Goal: Task Accomplishment & Management: Manage account settings

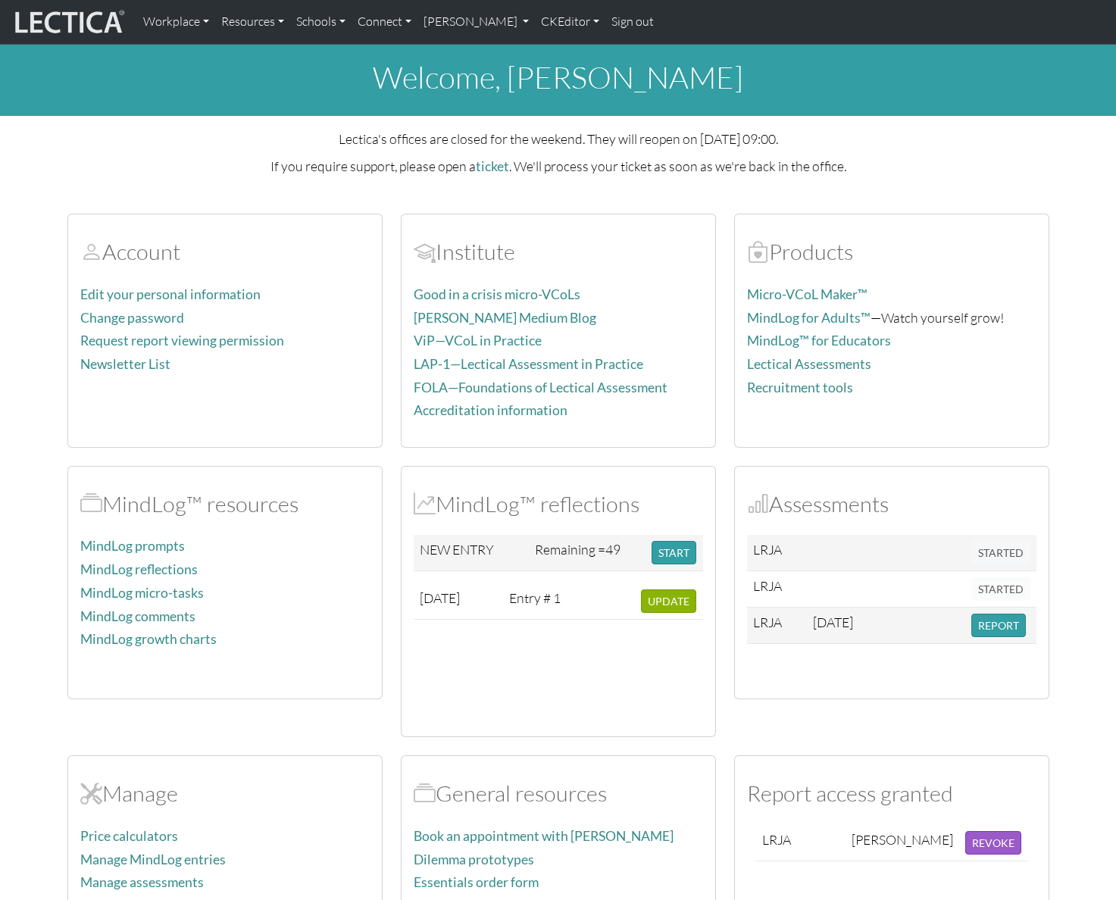
click at [793, 178] on div "welcome, Alessandro Madruga Correia Lectica's offices are closed for the weeken…" at bounding box center [558, 517] width 1116 height 945
click at [536, 20] on link "Alessandro Madruga Correia" at bounding box center [476, 22] width 118 height 32
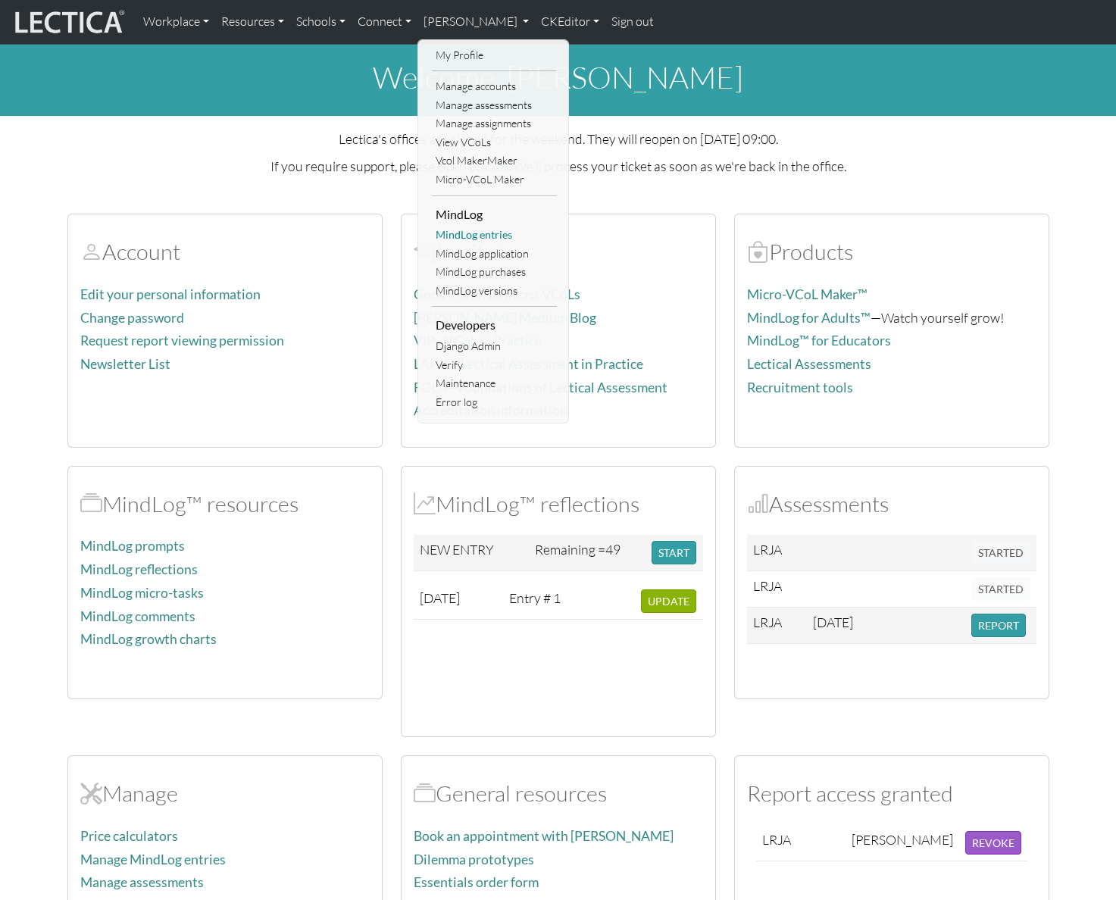
click at [482, 231] on link "MindLog entries" at bounding box center [494, 235] width 125 height 19
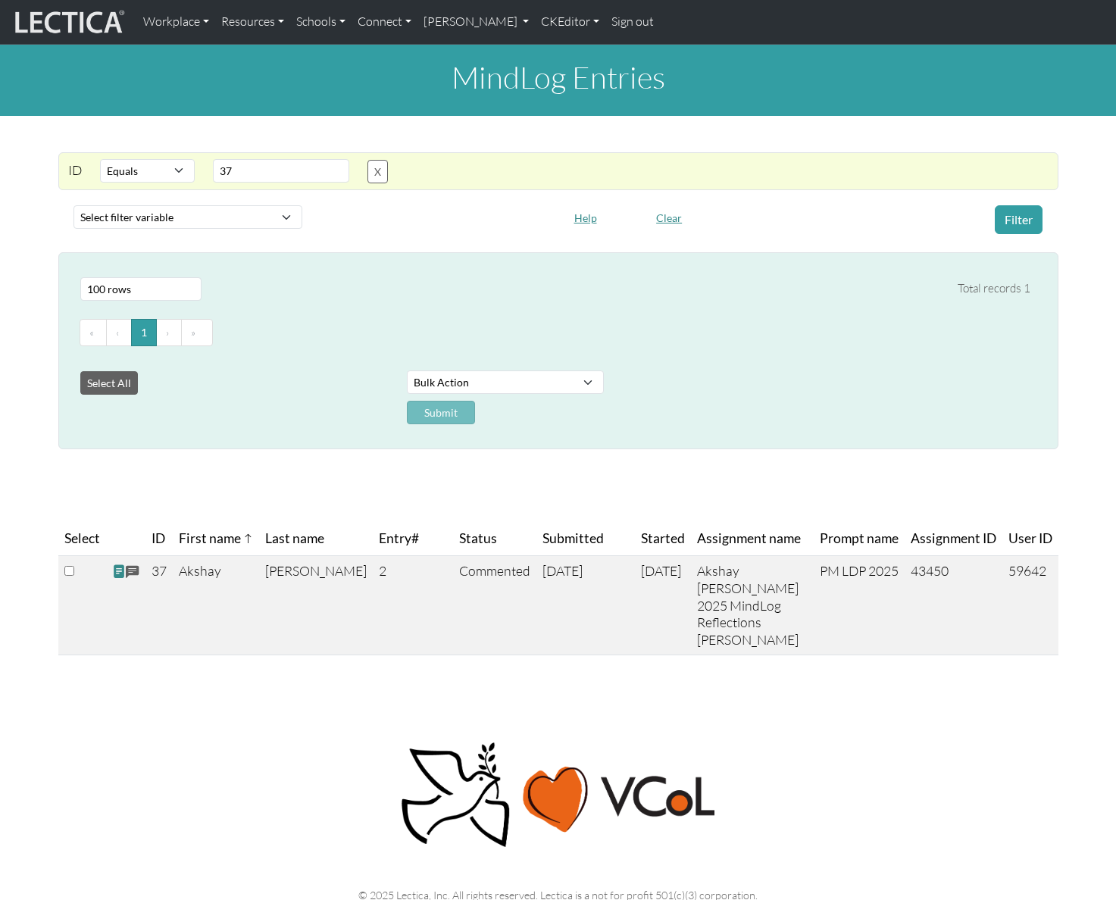
select select "equal"
select select "100"
click at [666, 217] on button "Clear" at bounding box center [668, 217] width 39 height 23
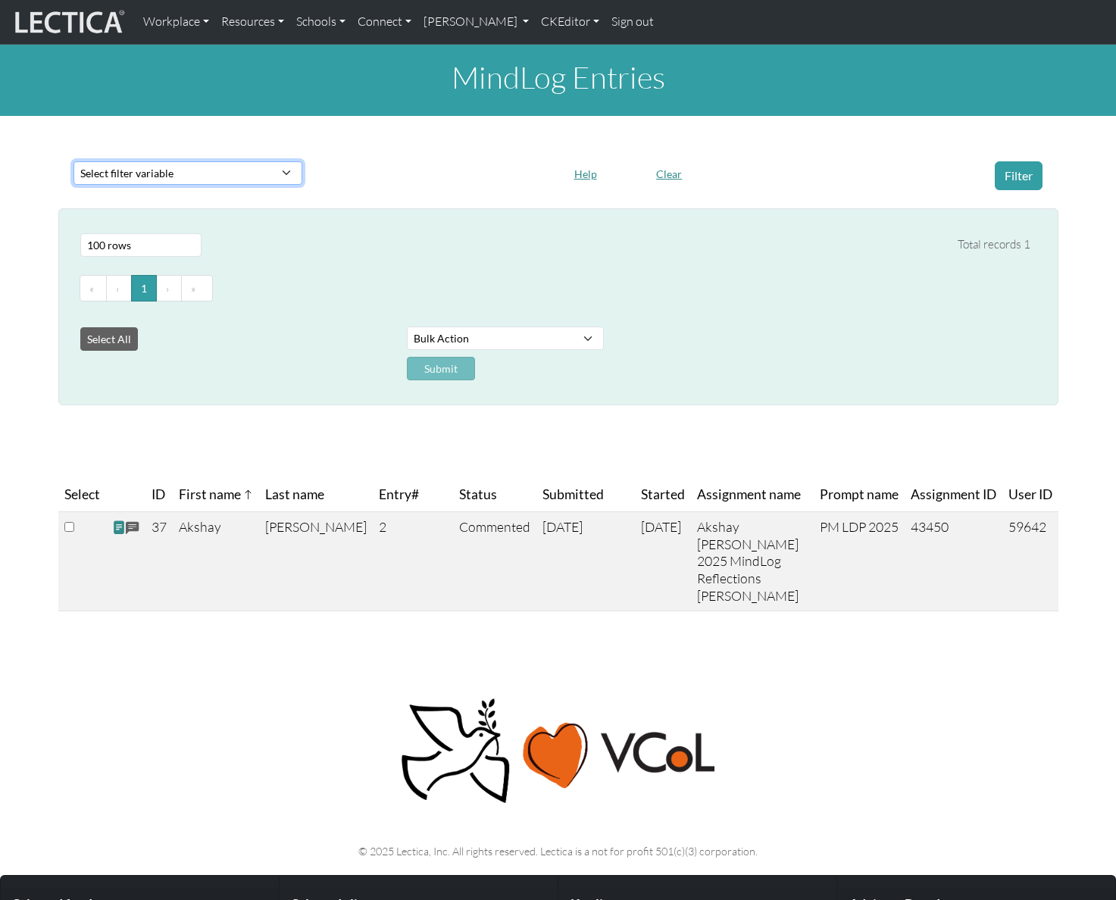
click at [236, 176] on select "Select filter variable Assignment ID Assignment name Date commented Date scored…" at bounding box center [187, 172] width 229 height 23
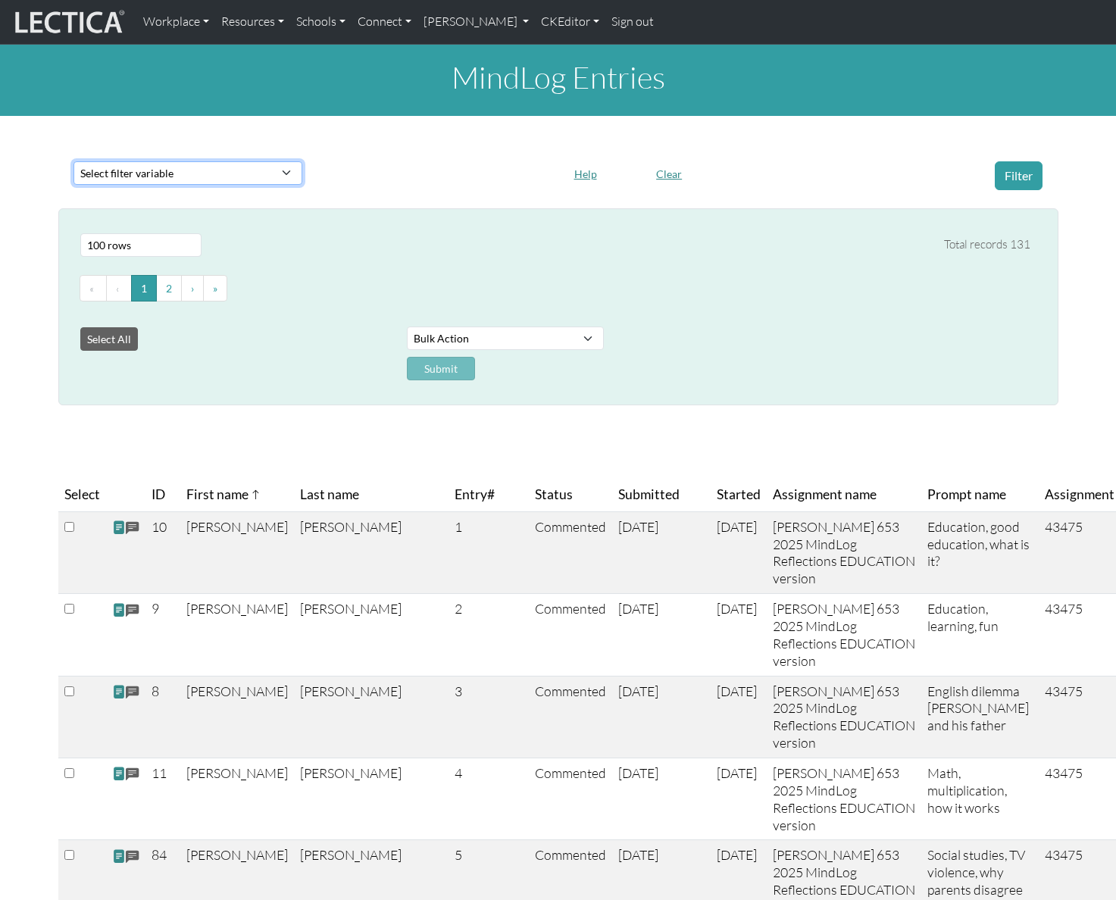
select select "purchase__assignment__id"
click at [73, 185] on select "Select filter variable Assignment ID Assignment name Date commented Date scored…" at bounding box center [187, 172] width 229 height 23
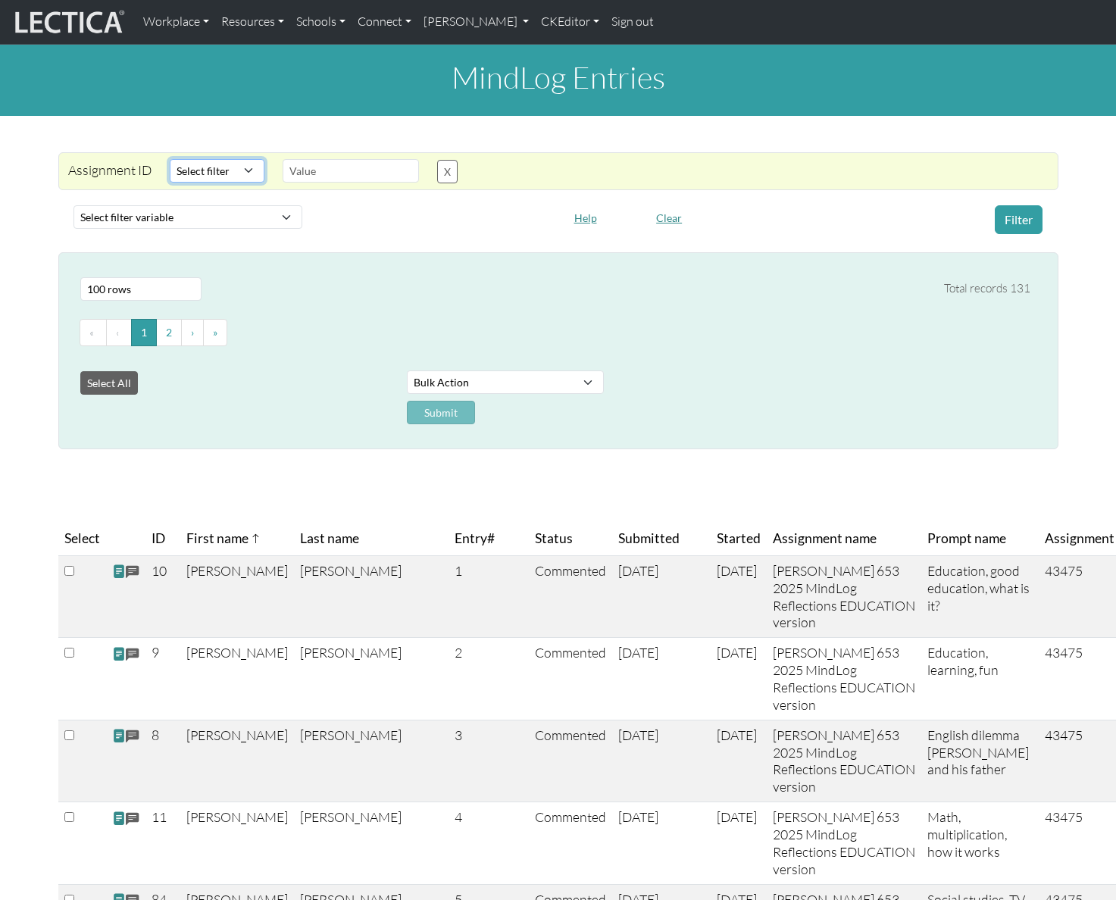
click at [219, 164] on select "Select filter Equals List Greater than Less than" at bounding box center [217, 170] width 95 height 23
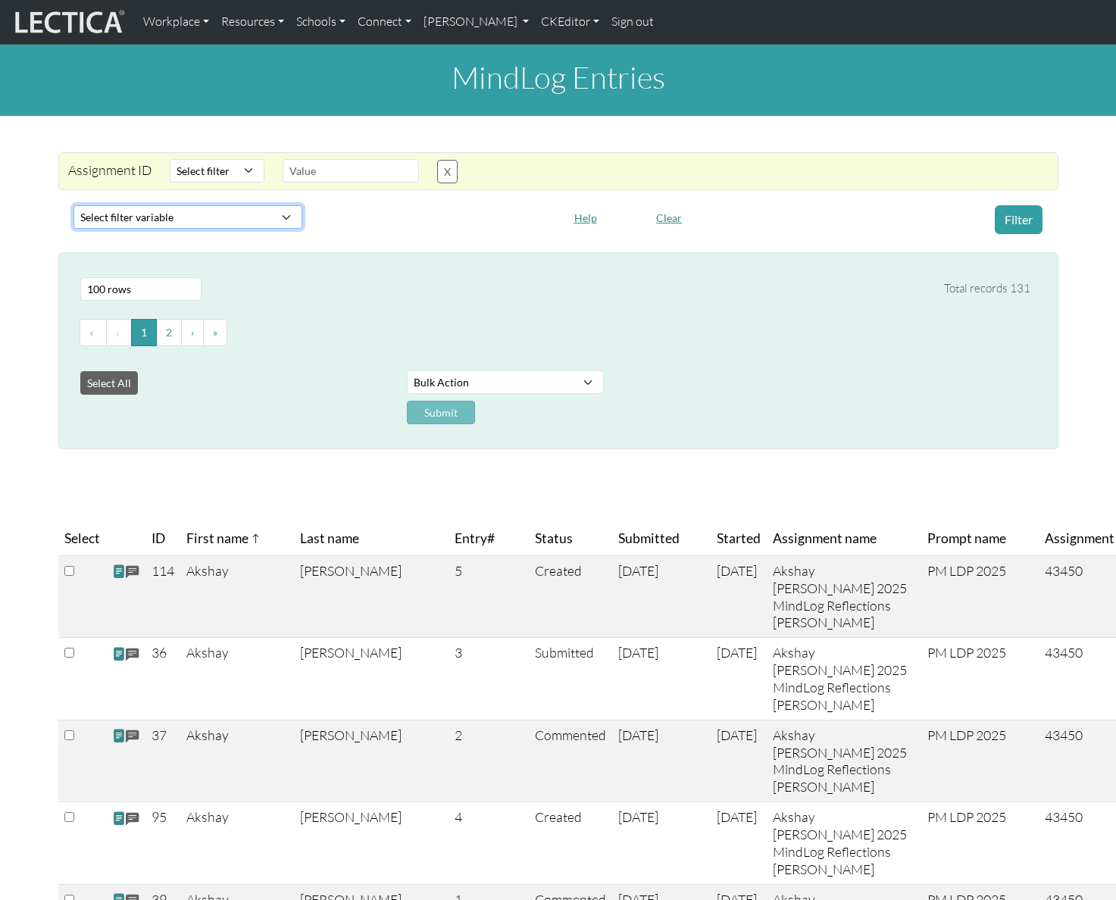
click at [233, 224] on select "Select filter variable Assignment ID Assignment name Date commented Date scored…" at bounding box center [187, 216] width 229 height 23
select select "purchase__assignment__name"
click at [73, 229] on select "Select filter variable Assignment ID Assignment name Date commented Date scored…" at bounding box center [187, 216] width 229 height 23
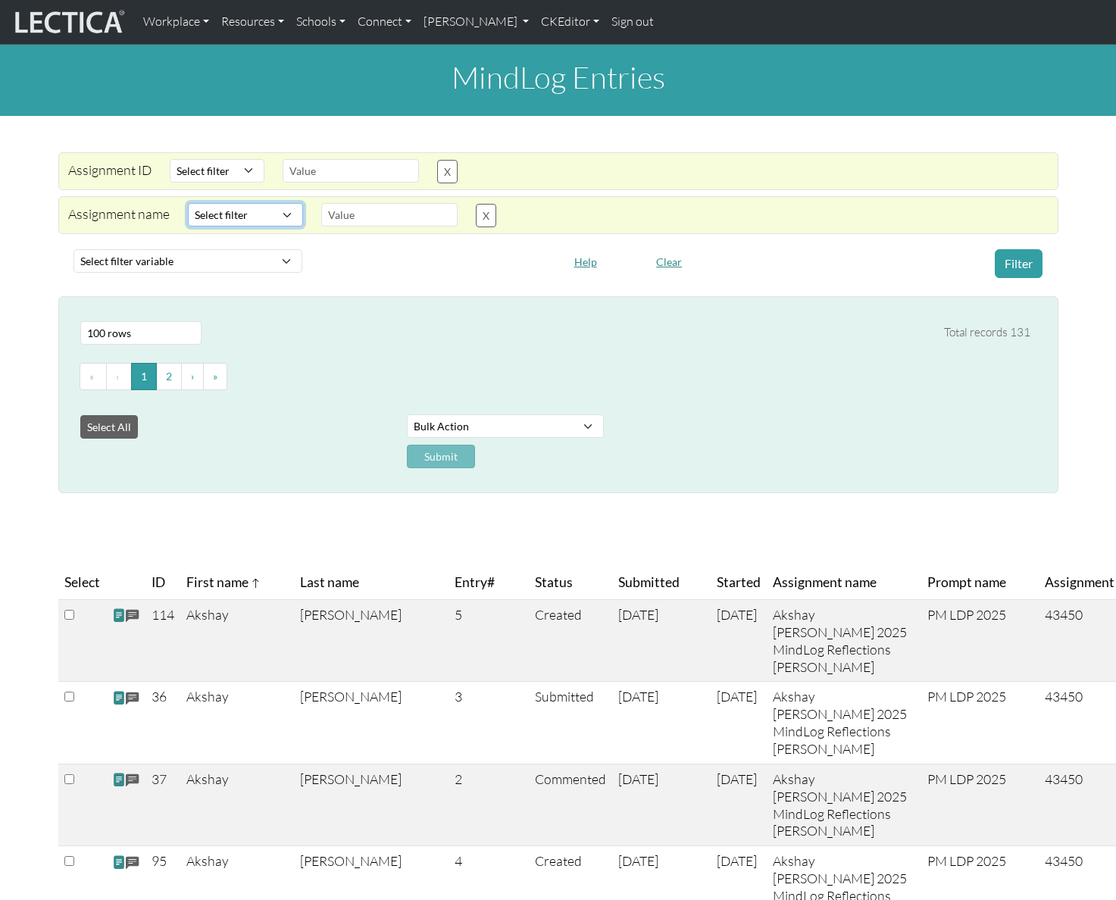
click at [225, 203] on select "Select filter Equals Does not equal Contains Does not contain Starts with Ends …" at bounding box center [245, 214] width 115 height 23
click at [260, 265] on select "Select filter variable Assignment ID Assignment name Date commented Date scored…" at bounding box center [187, 260] width 229 height 23
select select "started_at"
click at [73, 273] on select "Select filter variable Assignment ID Assignment name Date commented Date scored…" at bounding box center [187, 260] width 229 height 23
select select
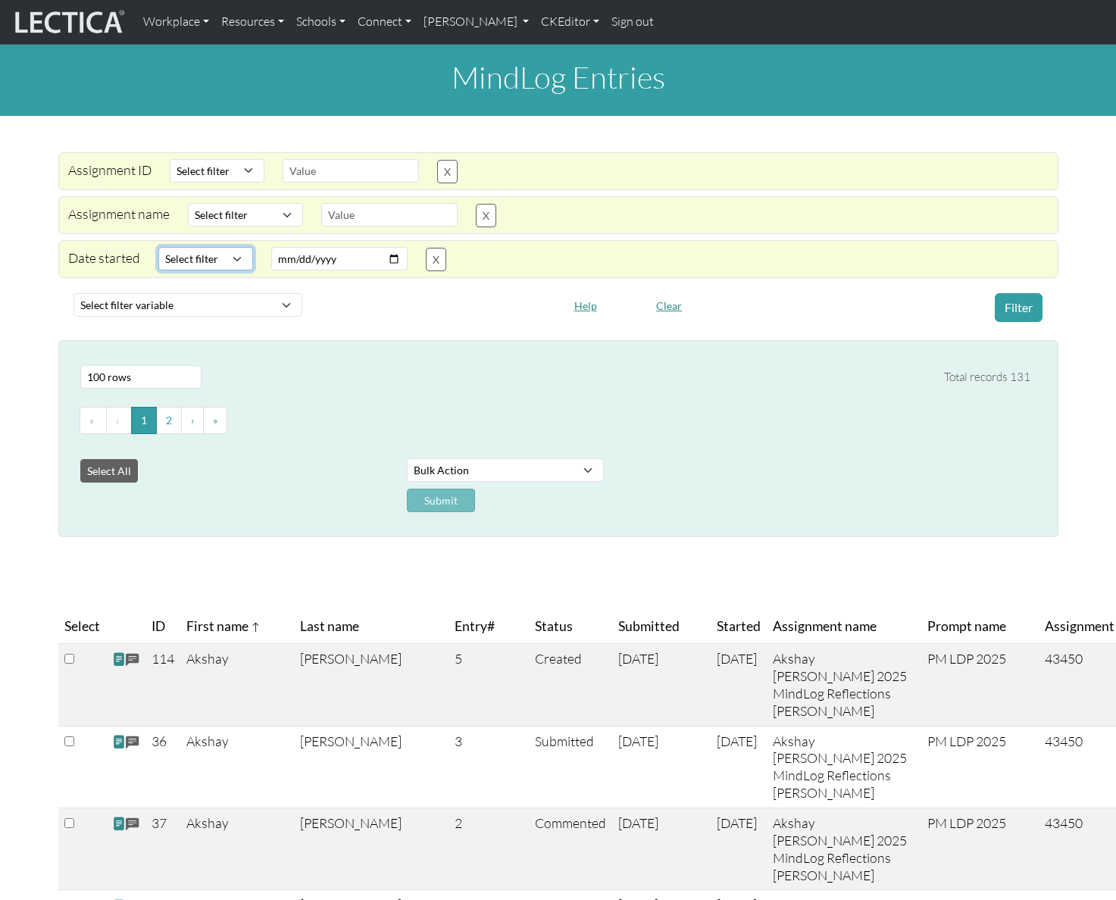
click at [230, 263] on select "Select filter Equals Greater than Less than" at bounding box center [205, 258] width 95 height 23
click at [536, 26] on link "Alessandro Madruga Correia" at bounding box center [476, 22] width 118 height 32
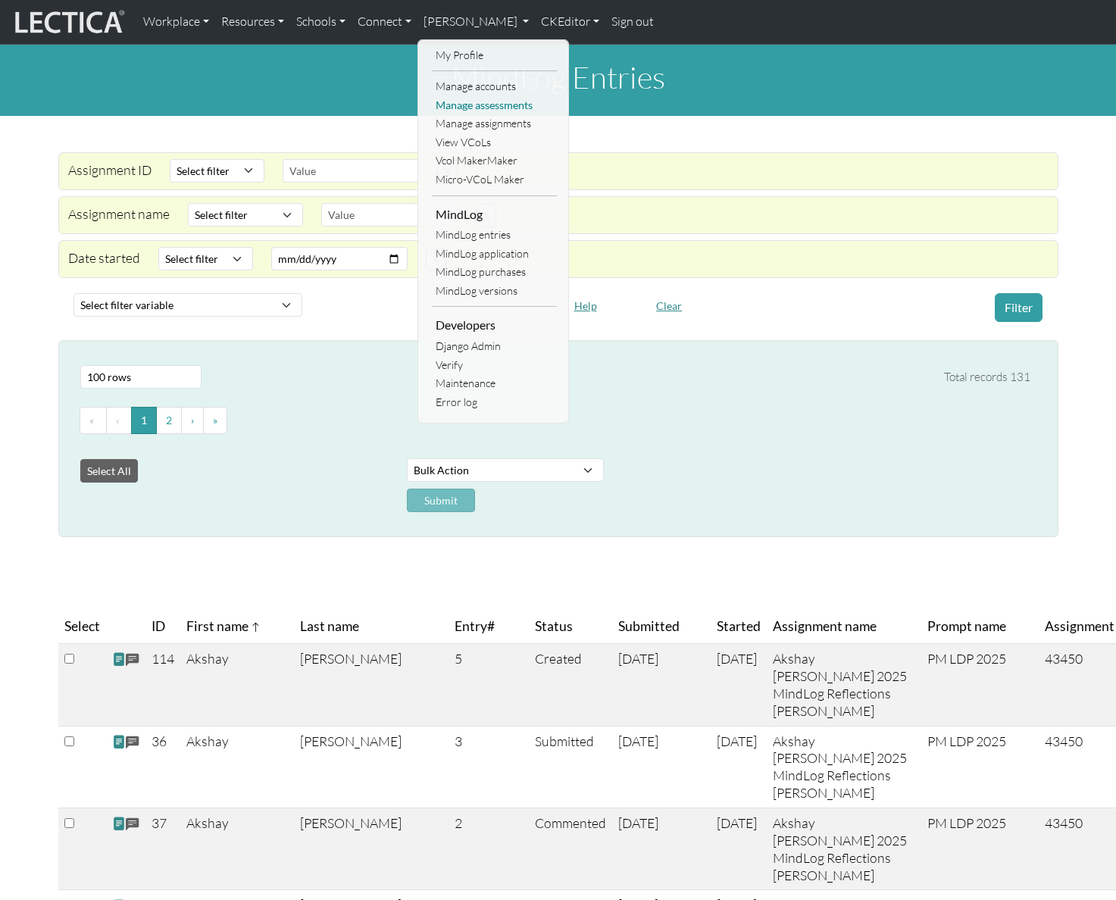
click at [505, 110] on link "Manage assessments" at bounding box center [494, 105] width 125 height 19
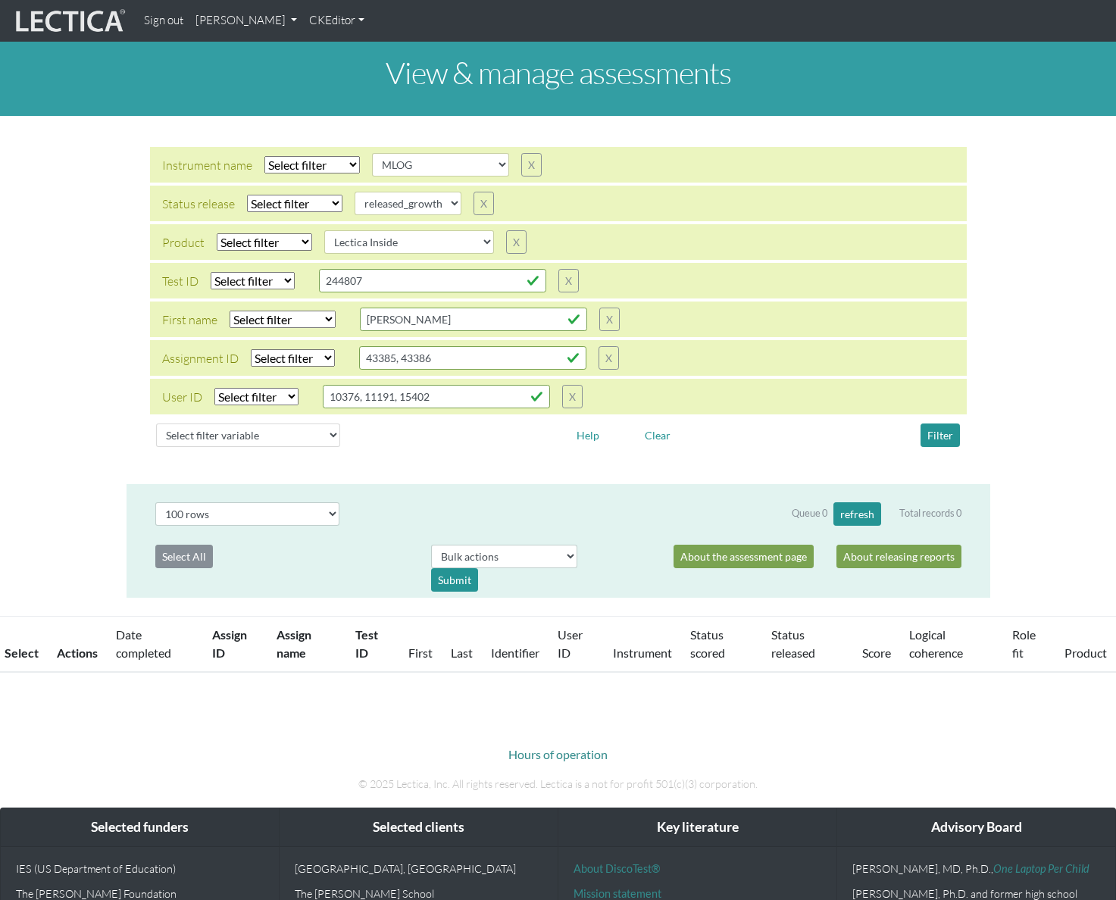
select select
select select "MLOG"
select select
select select "released_growth"
select select
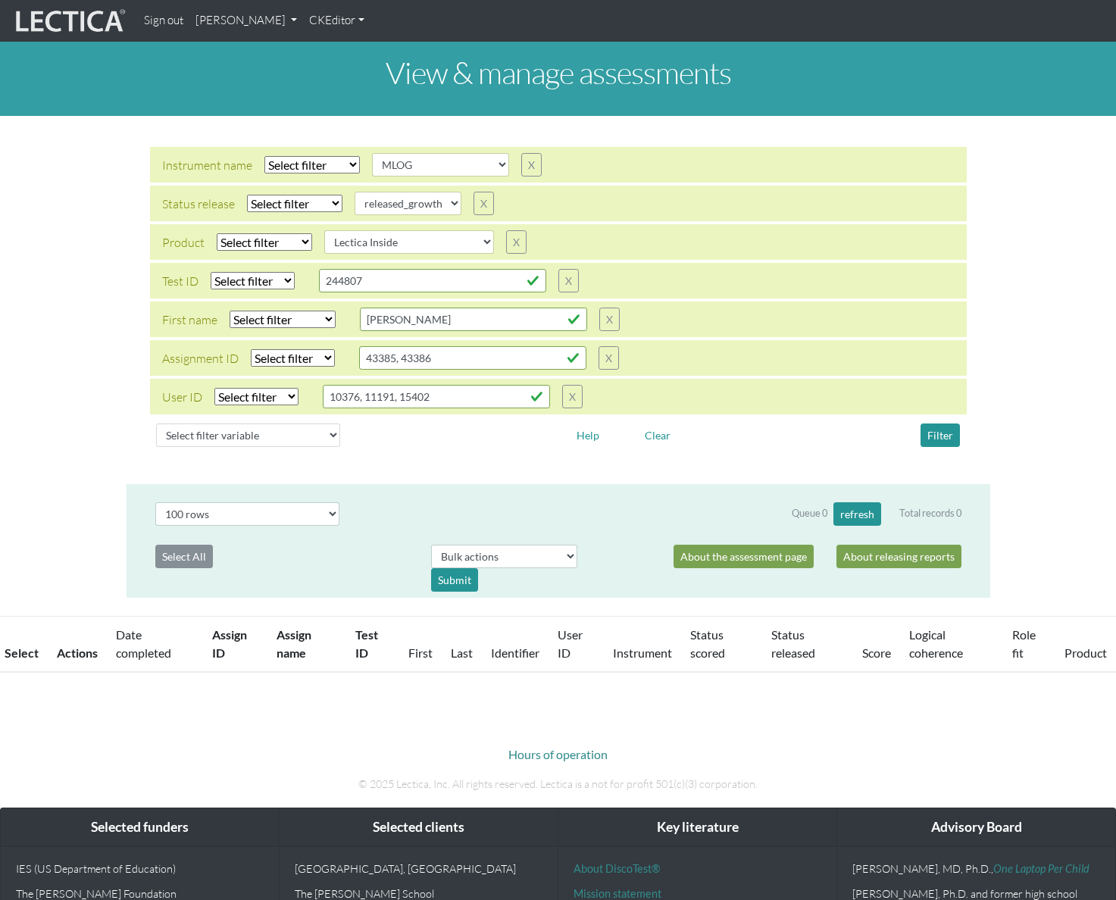
select select "Lectica Inside"
select select "100"
click at [1046, 454] on div "Instrument name Select filter Equals Does not equal Search string AGLA FFRA FOL…" at bounding box center [558, 300] width 1116 height 344
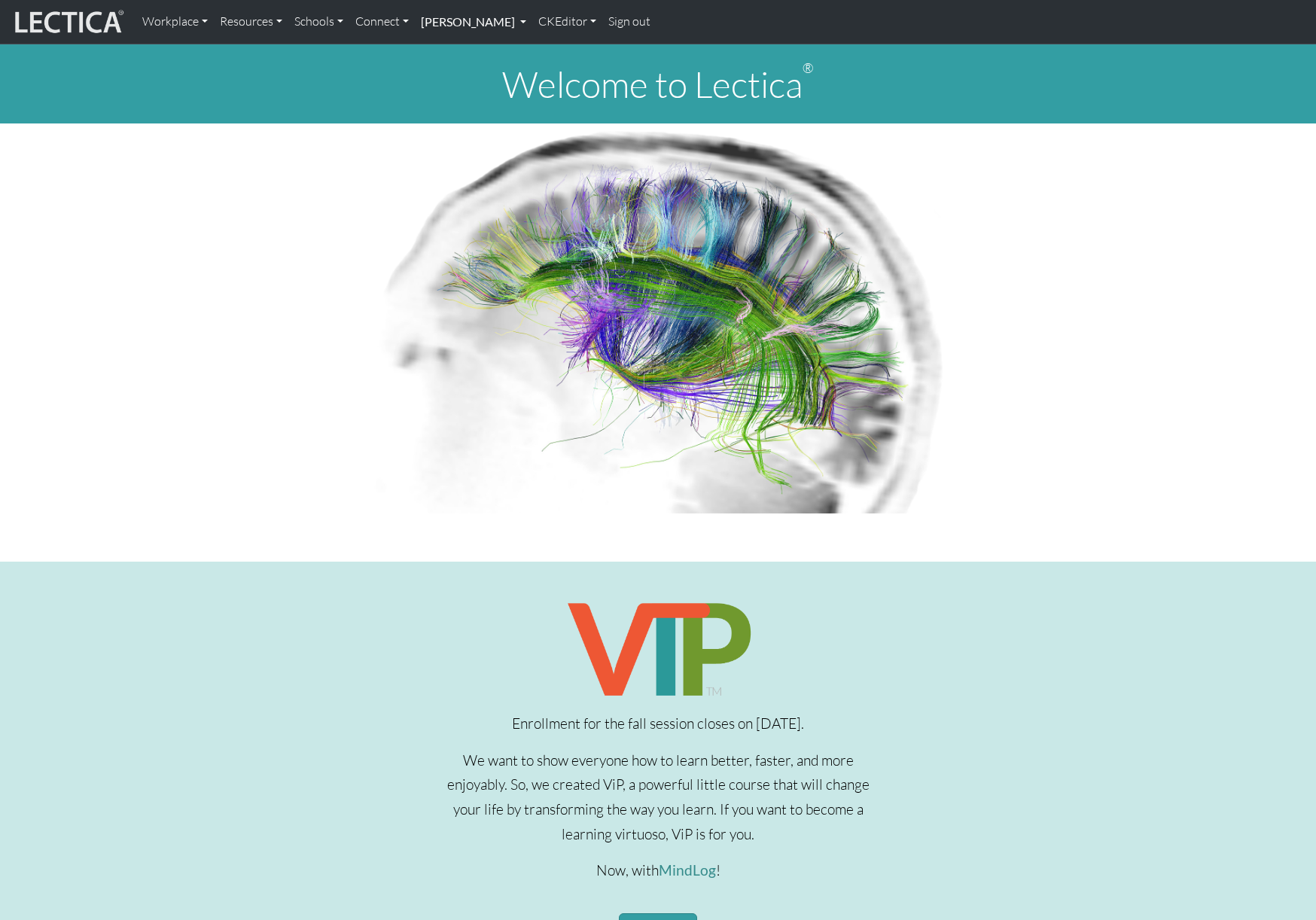
click at [533, 21] on link "[PERSON_NAME]" at bounding box center [473, 22] width 117 height 32
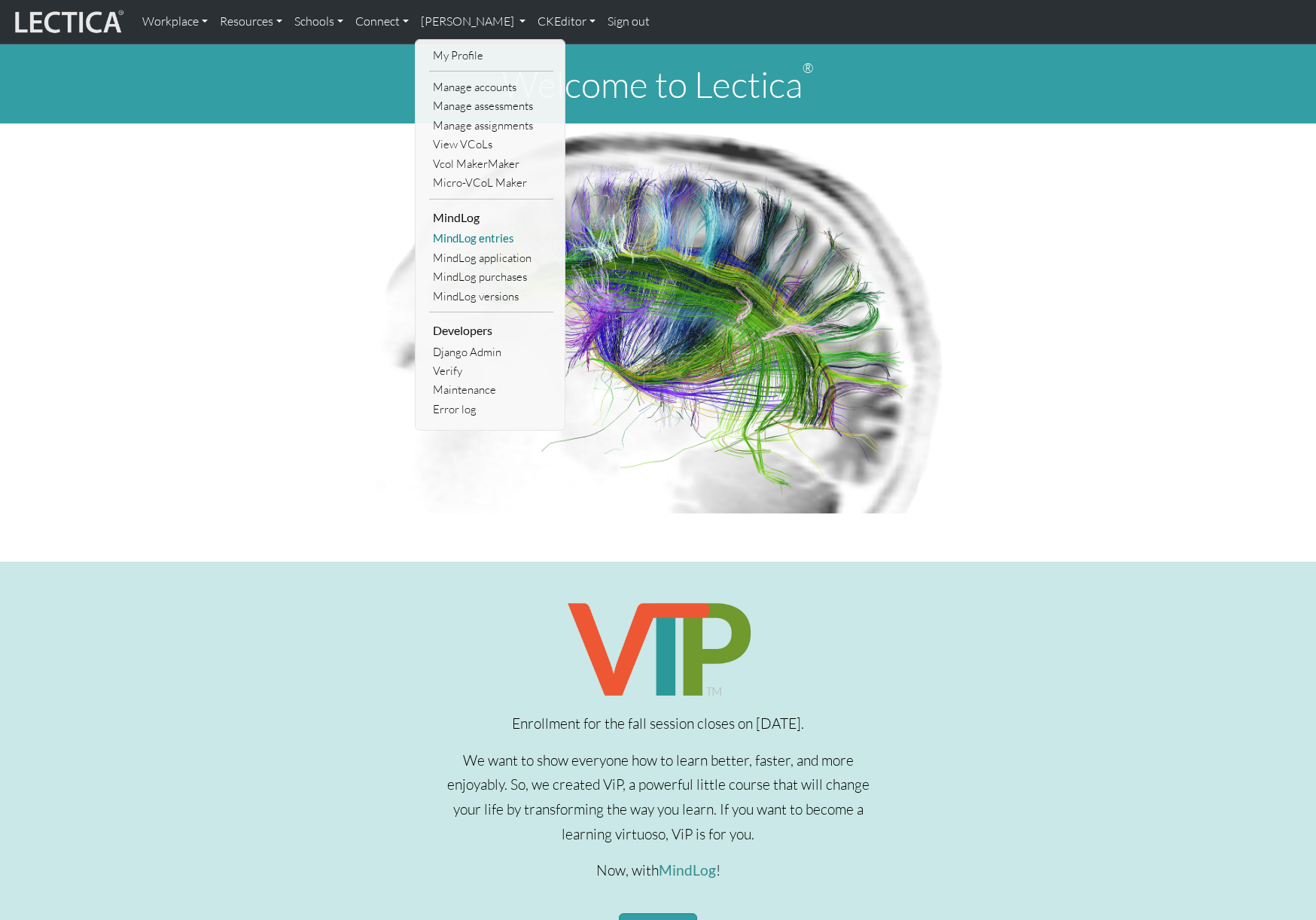
click at [484, 243] on link "MindLog entries" at bounding box center [491, 237] width 124 height 19
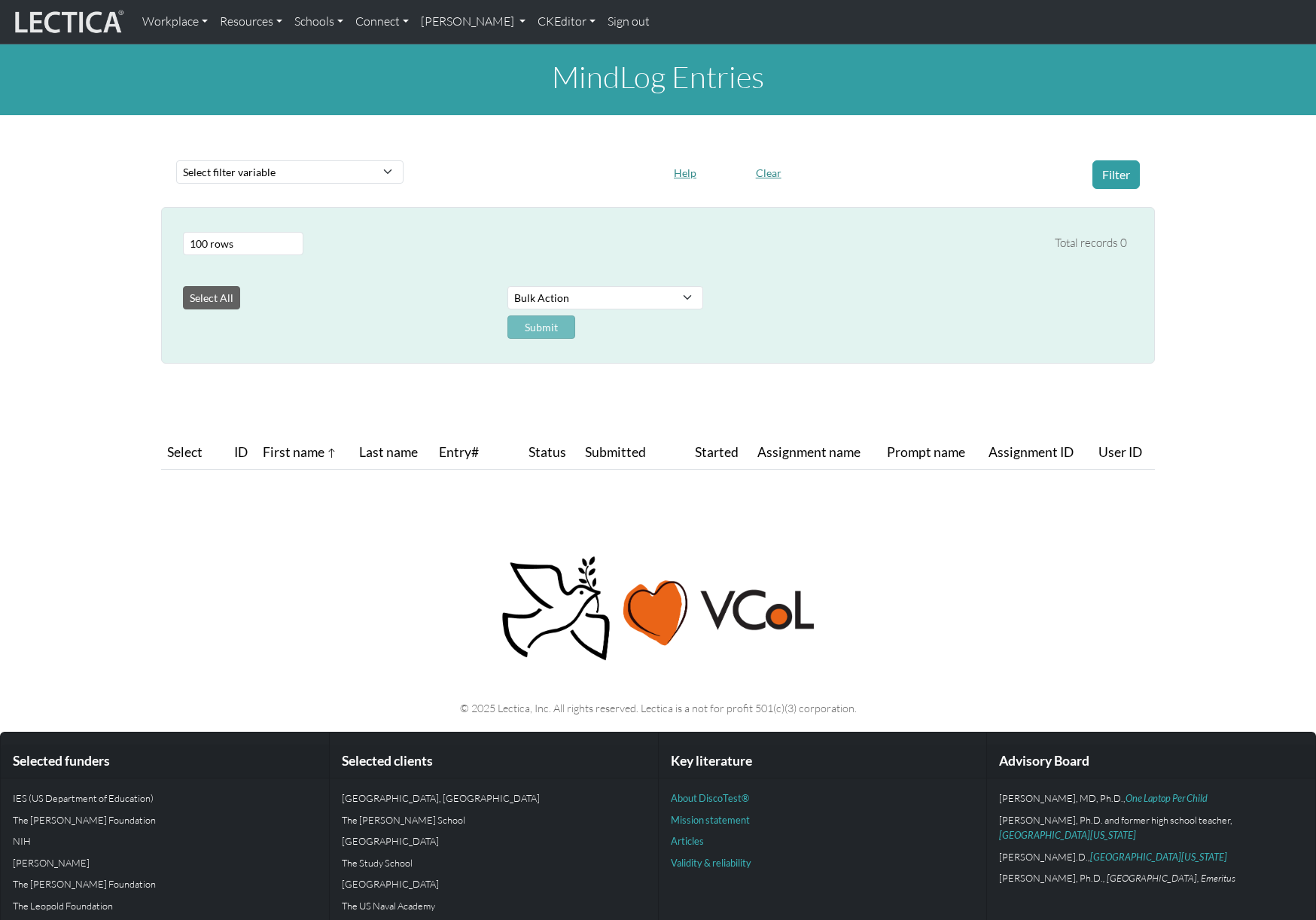
select select "100"
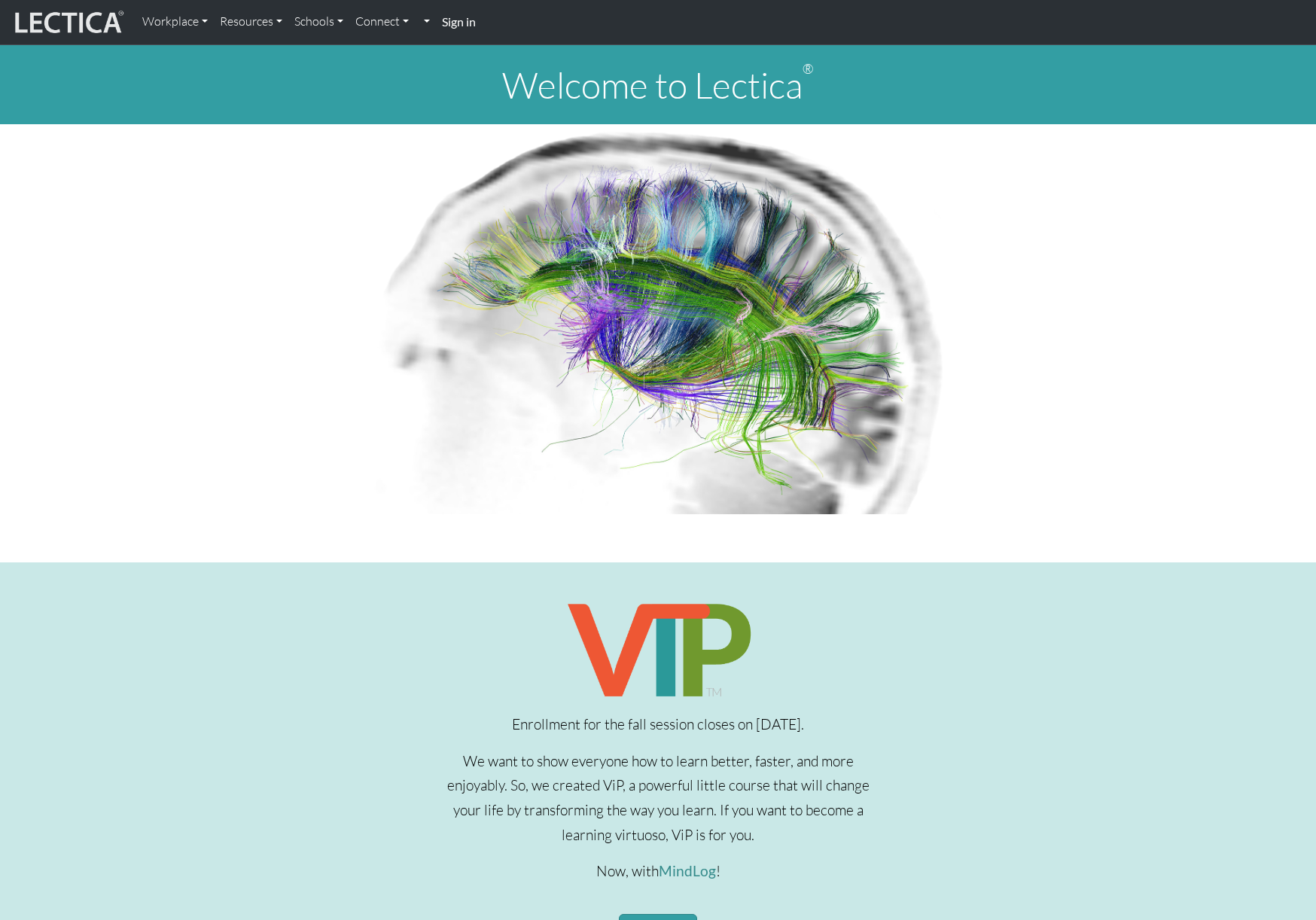
click at [460, 21] on strong "Sign in" at bounding box center [459, 21] width 34 height 14
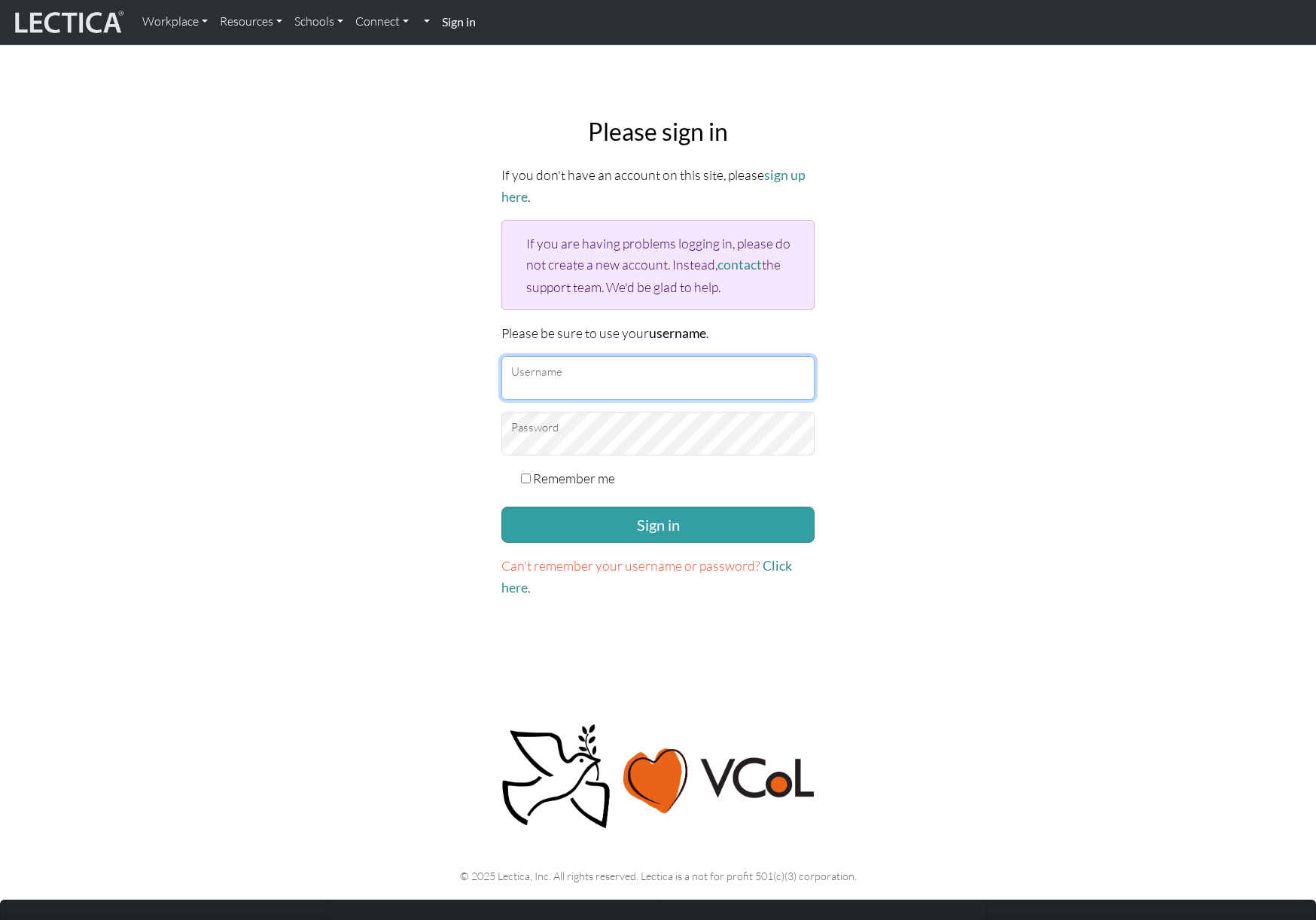
click at [631, 357] on input "Username" at bounding box center [658, 378] width 313 height 44
type input "amcorreia"
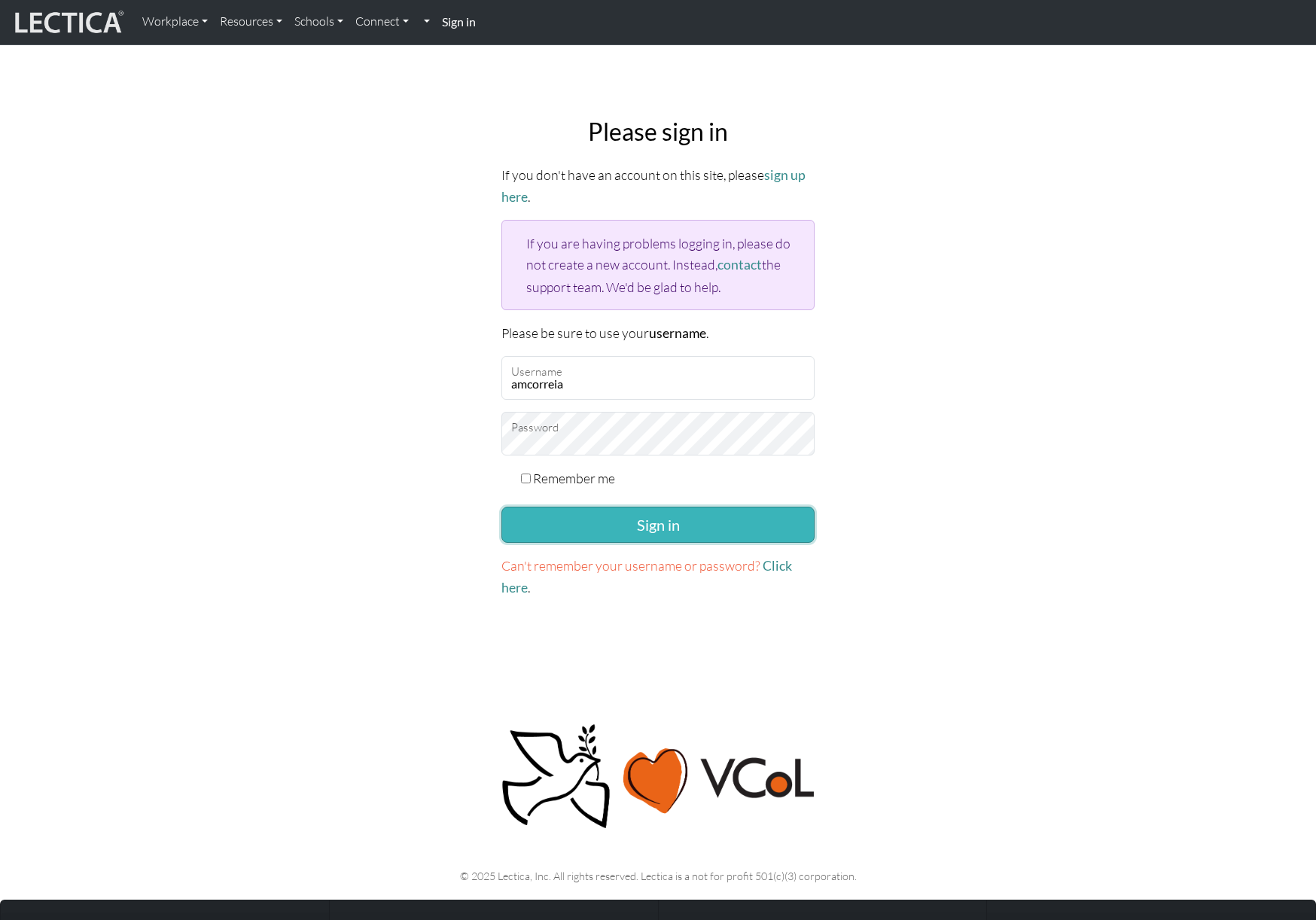
click at [564, 527] on button "Sign in" at bounding box center [658, 525] width 313 height 36
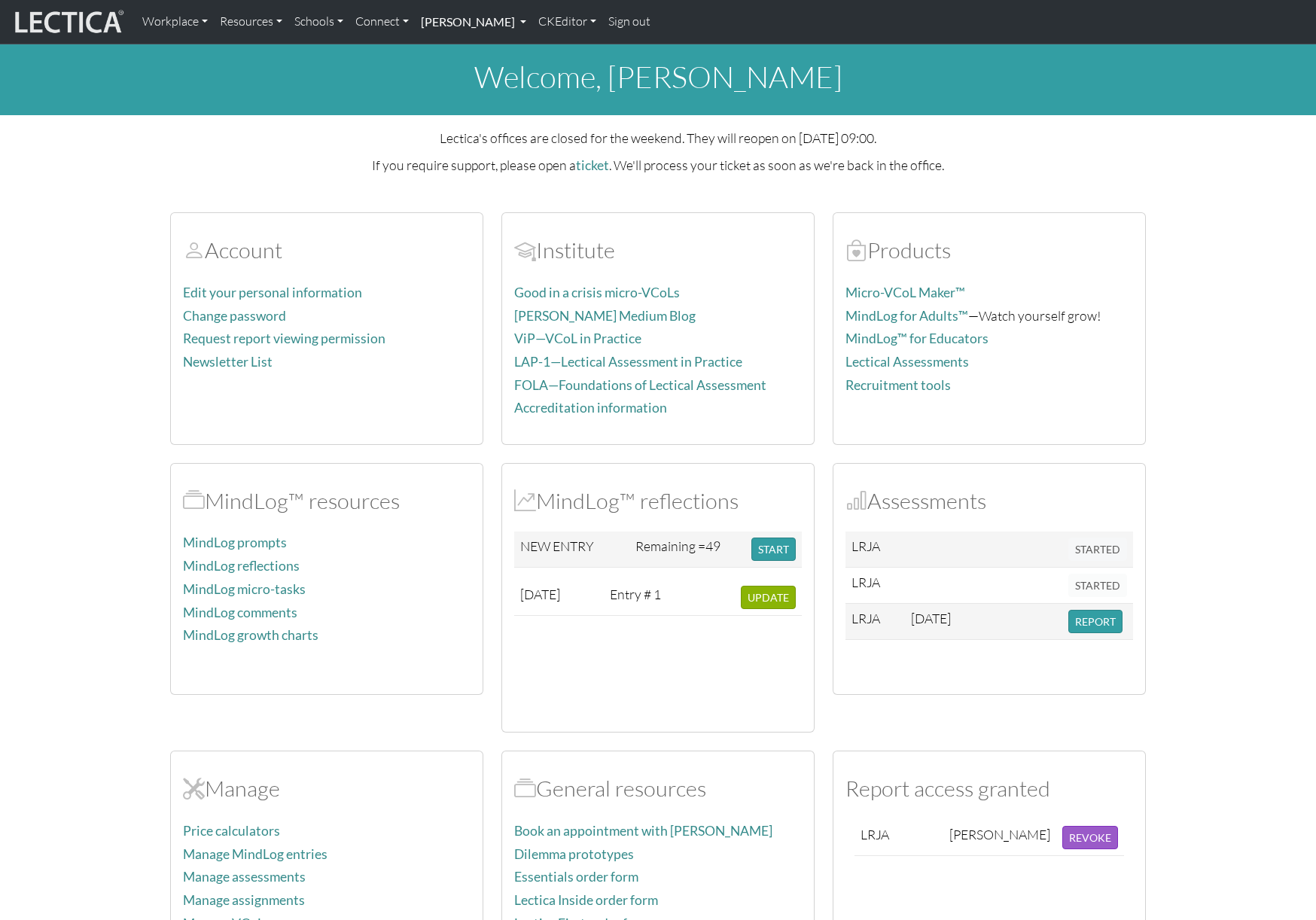
click at [522, 28] on link "Alessandro Madruga Correia" at bounding box center [473, 22] width 117 height 32
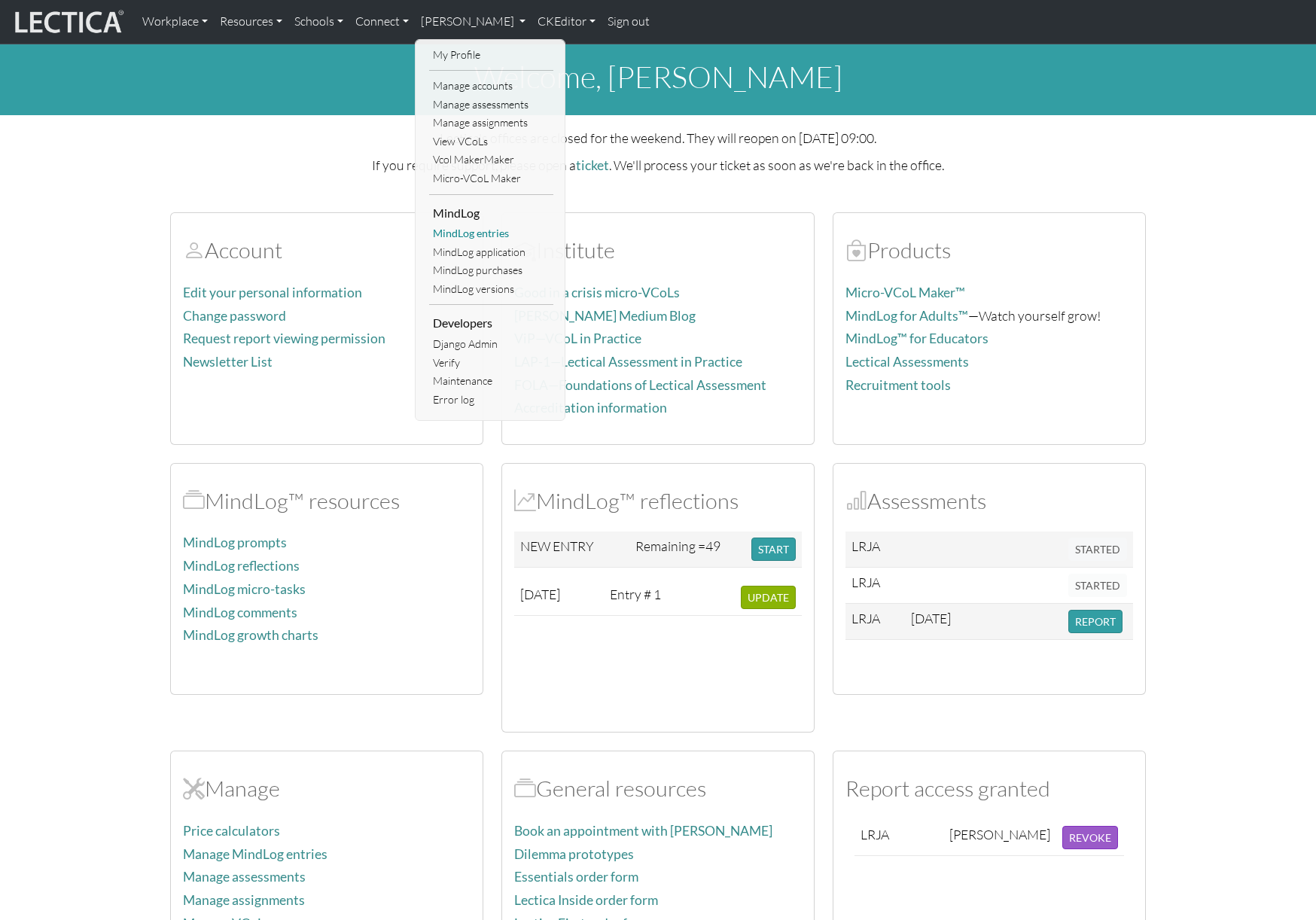
click at [479, 234] on link "MindLog entries" at bounding box center [491, 233] width 124 height 19
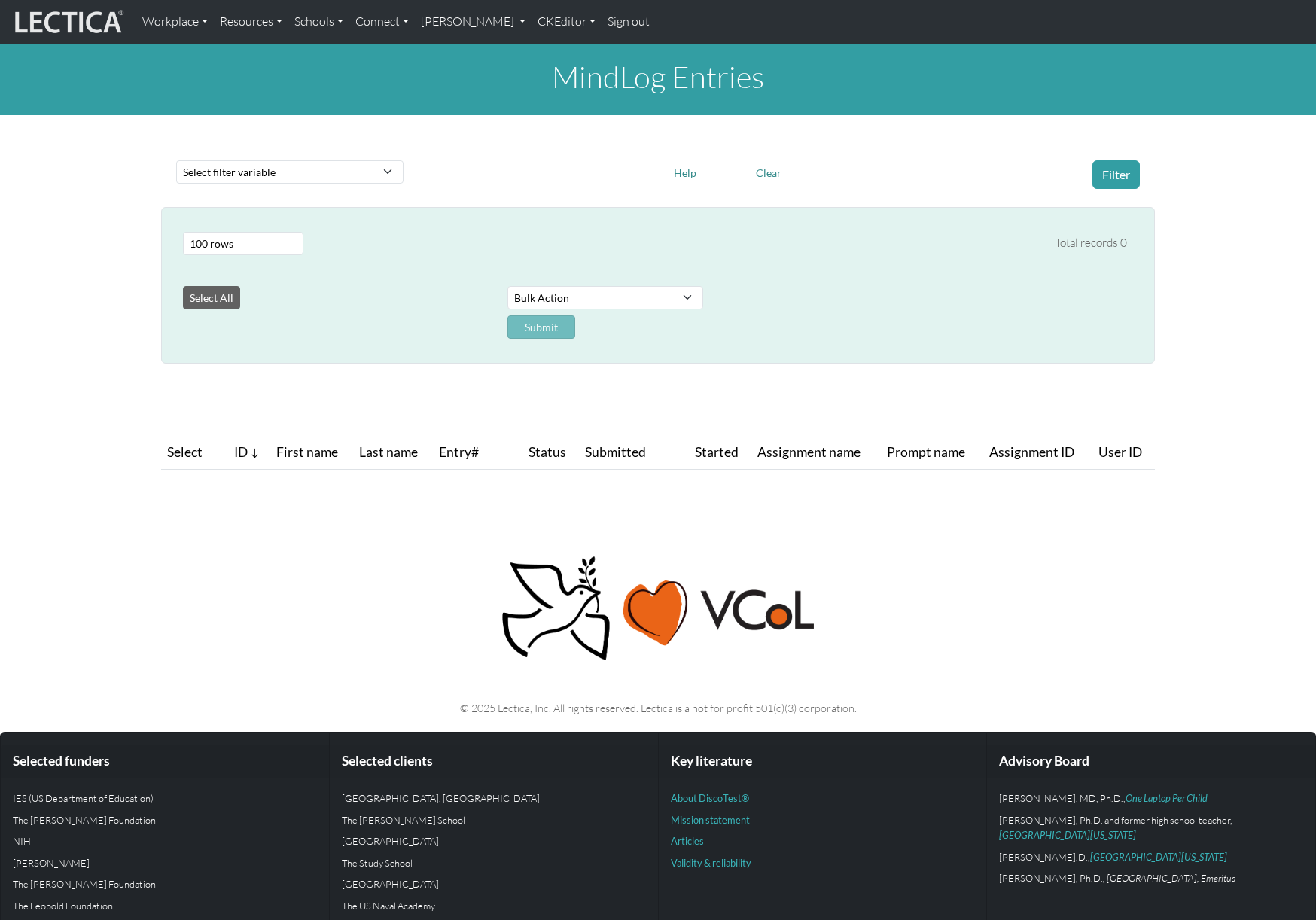
select select "100"
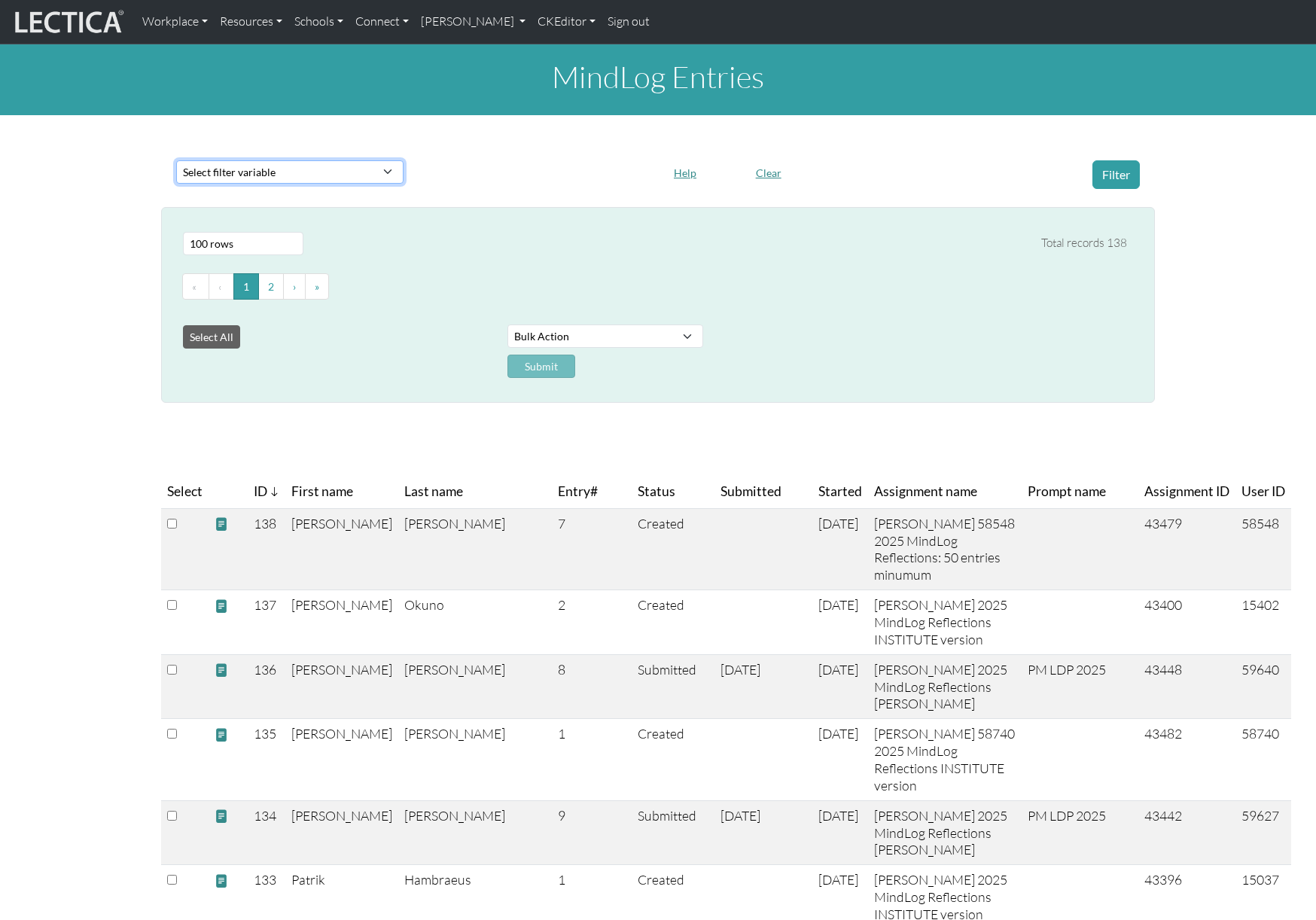
click at [371, 163] on select "Select filter variable Assignment ID Assignment name Date commented Date scored…" at bounding box center [289, 171] width 228 height 23
click at [176, 160] on select "Select filter variable Assignment ID Assignment name Date commented Date scored…" at bounding box center [289, 171] width 228 height 23
click at [342, 176] on select "Select filter variable Assignment ID Assignment name Date commented Date scored…" at bounding box center [289, 171] width 228 height 23
select select "purchase__assignment__name"
click at [176, 160] on select "Select filter variable Assignment ID Assignment name Date commented Date scored…" at bounding box center [289, 171] width 228 height 23
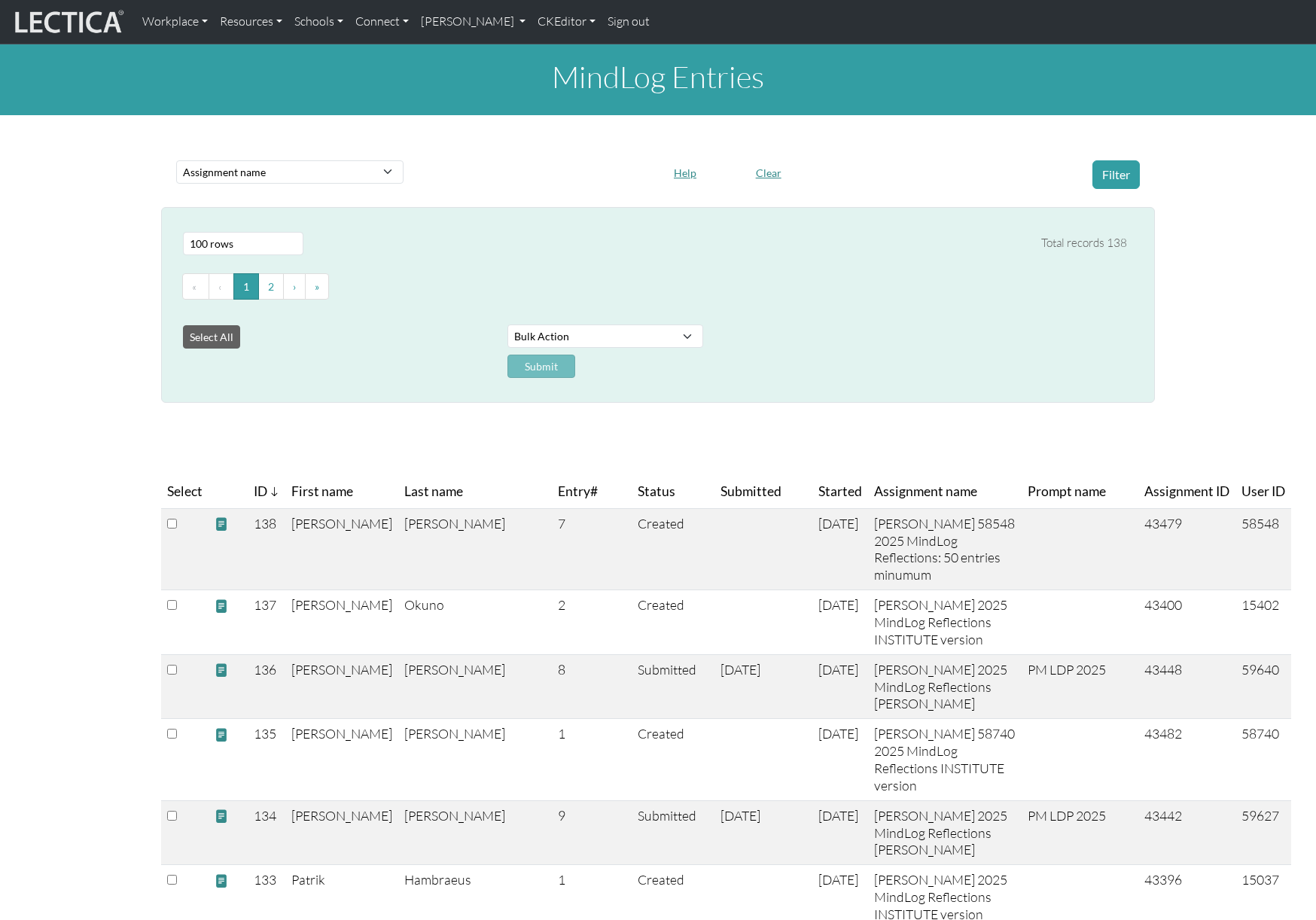
click at [461, 236] on div "Select # rows to display 10 rows 20 rows 50 rows 100 rows 200 rows 500 rows 100…" at bounding box center [649, 243] width 956 height 36
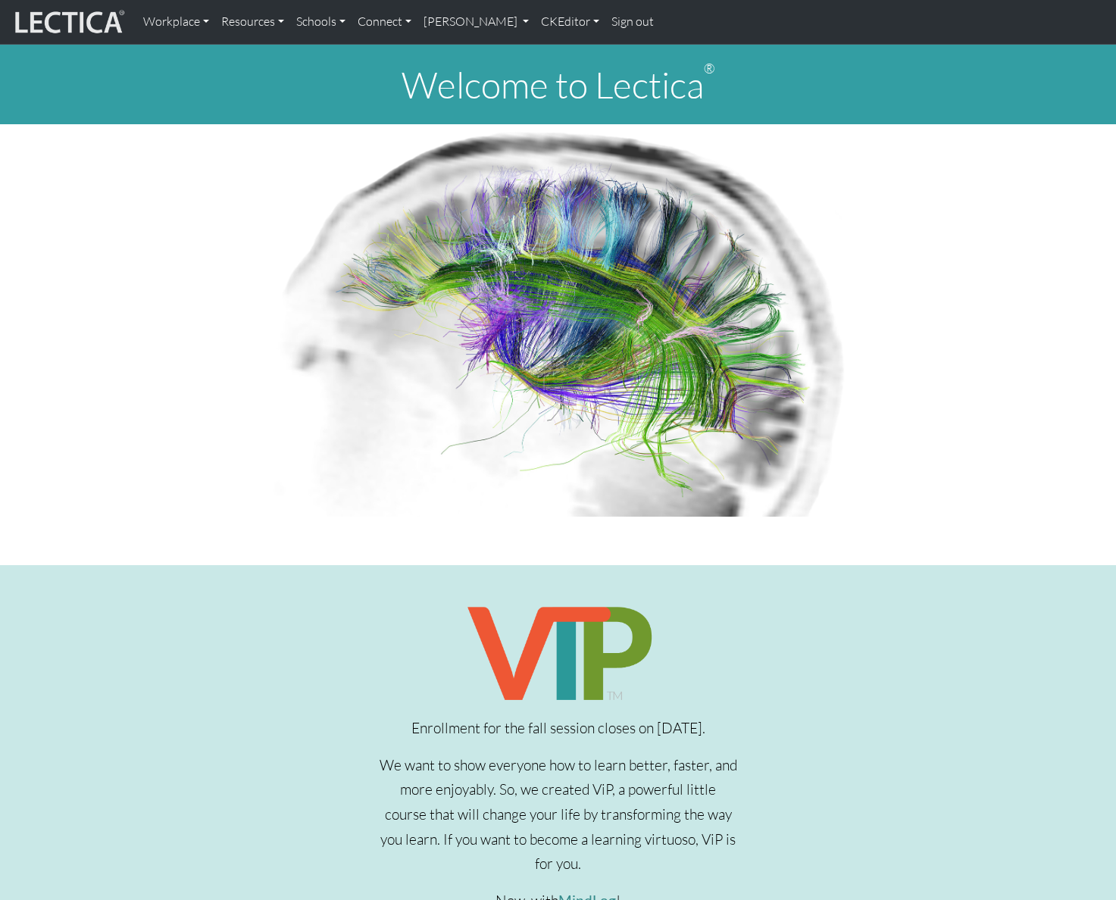
click at [510, 39] on nav "Workplace Assessments Why LectaTests? About LectaTests Leadership Leader develo…" at bounding box center [558, 22] width 1116 height 45
click at [514, 31] on link "[PERSON_NAME]" at bounding box center [476, 22] width 118 height 32
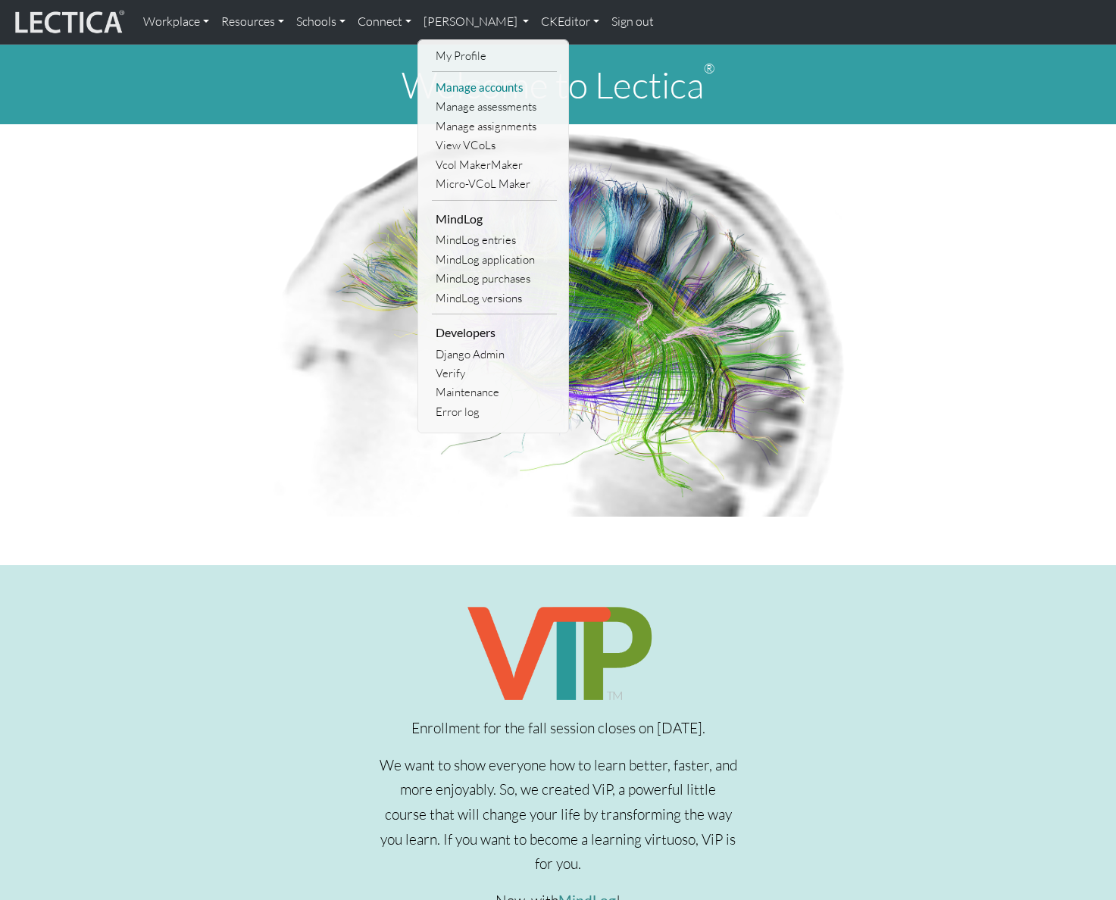
click at [499, 92] on link "Manage accounts" at bounding box center [494, 87] width 125 height 19
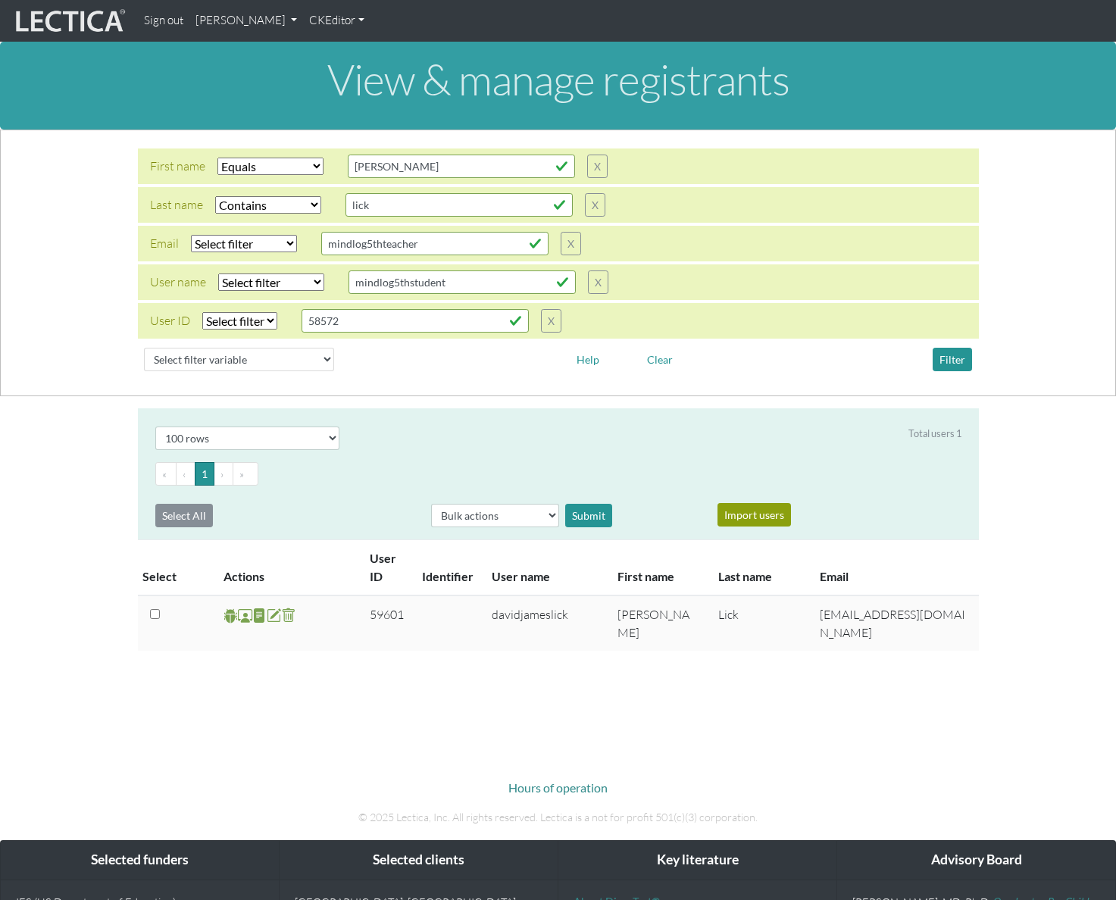
select select "iexact"
select select "icontains"
select select "100"
click at [414, 164] on input "[PERSON_NAME]" at bounding box center [461, 165] width 227 height 23
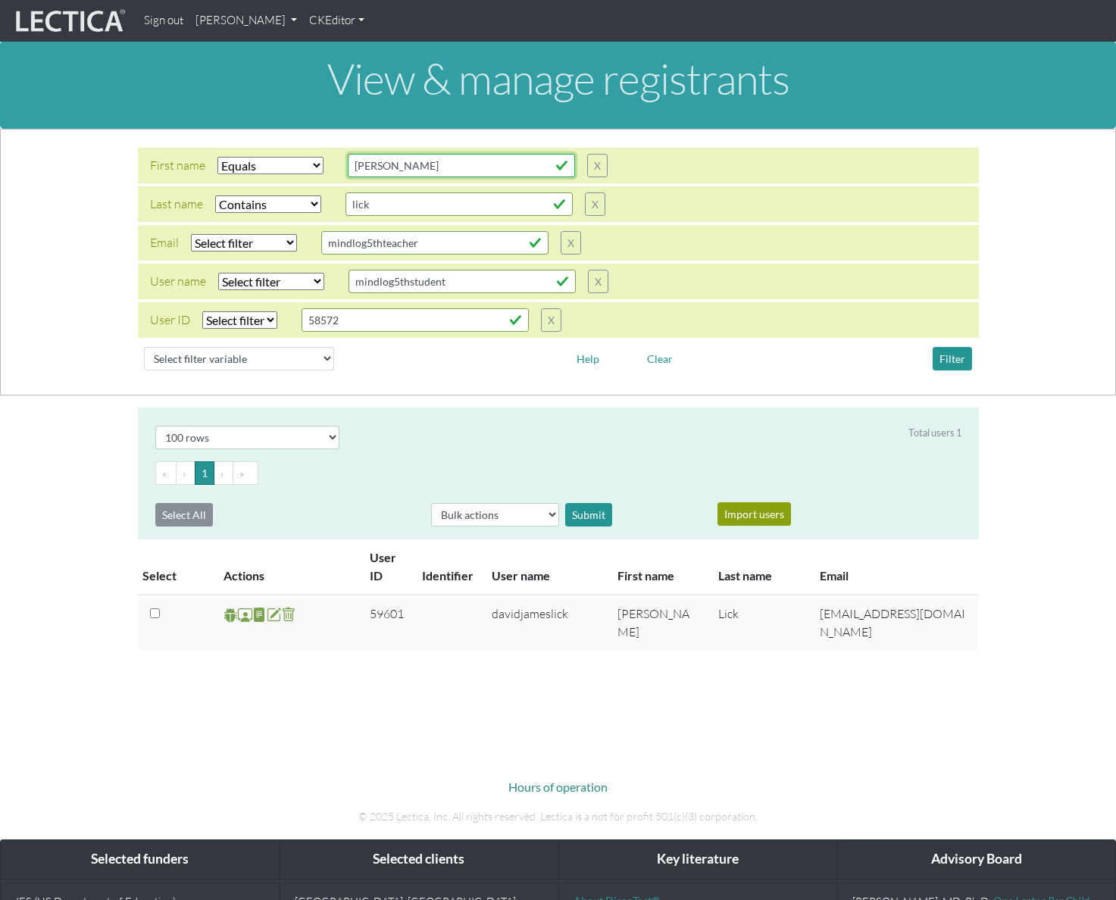
click at [414, 164] on input "[PERSON_NAME]" at bounding box center [461, 165] width 227 height 23
type input "joakim"
click at [268, 209] on select "Select filter Equals Does not equal Contains Does not contain Starts with Ends …" at bounding box center [268, 204] width 106 height 17
select select
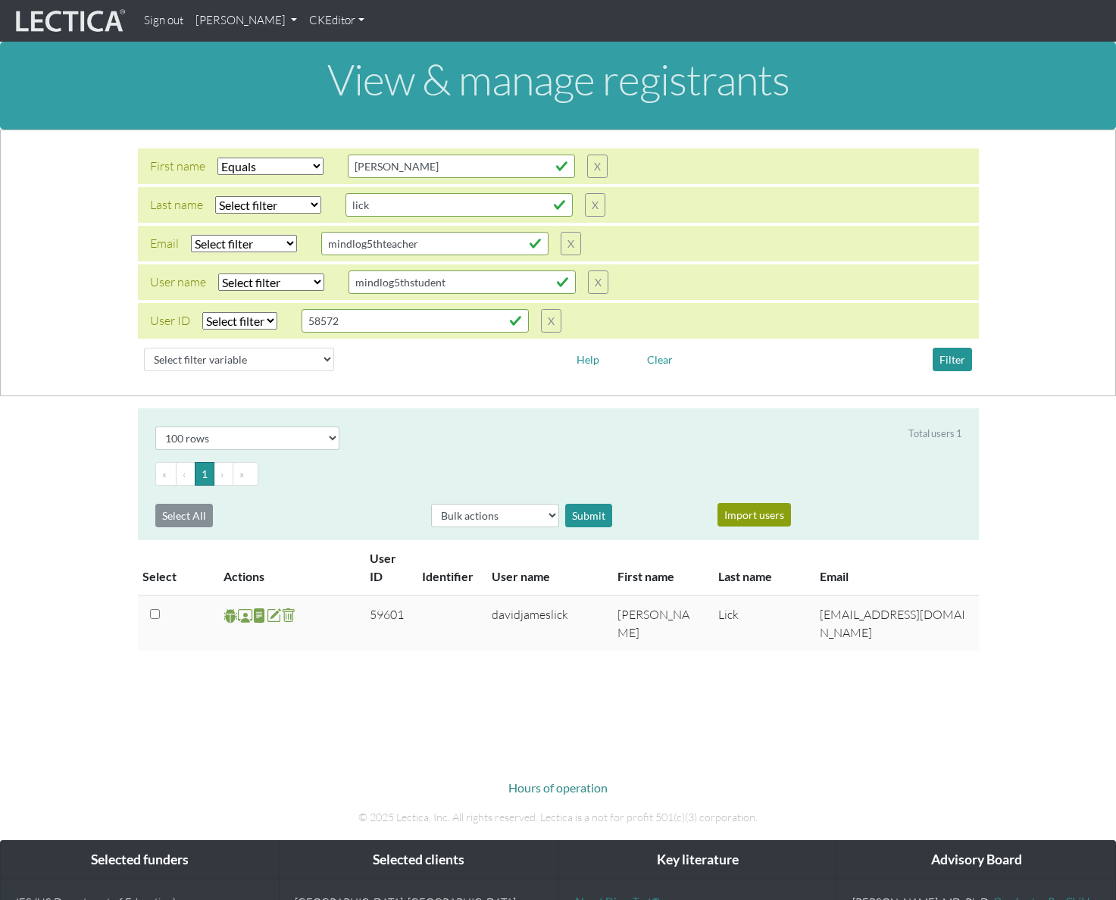
click at [215, 196] on select "Select filter Equals Does not equal Contains Does not contain Starts with Ends …" at bounding box center [268, 204] width 106 height 17
click at [951, 358] on button "Filter" at bounding box center [952, 359] width 39 height 23
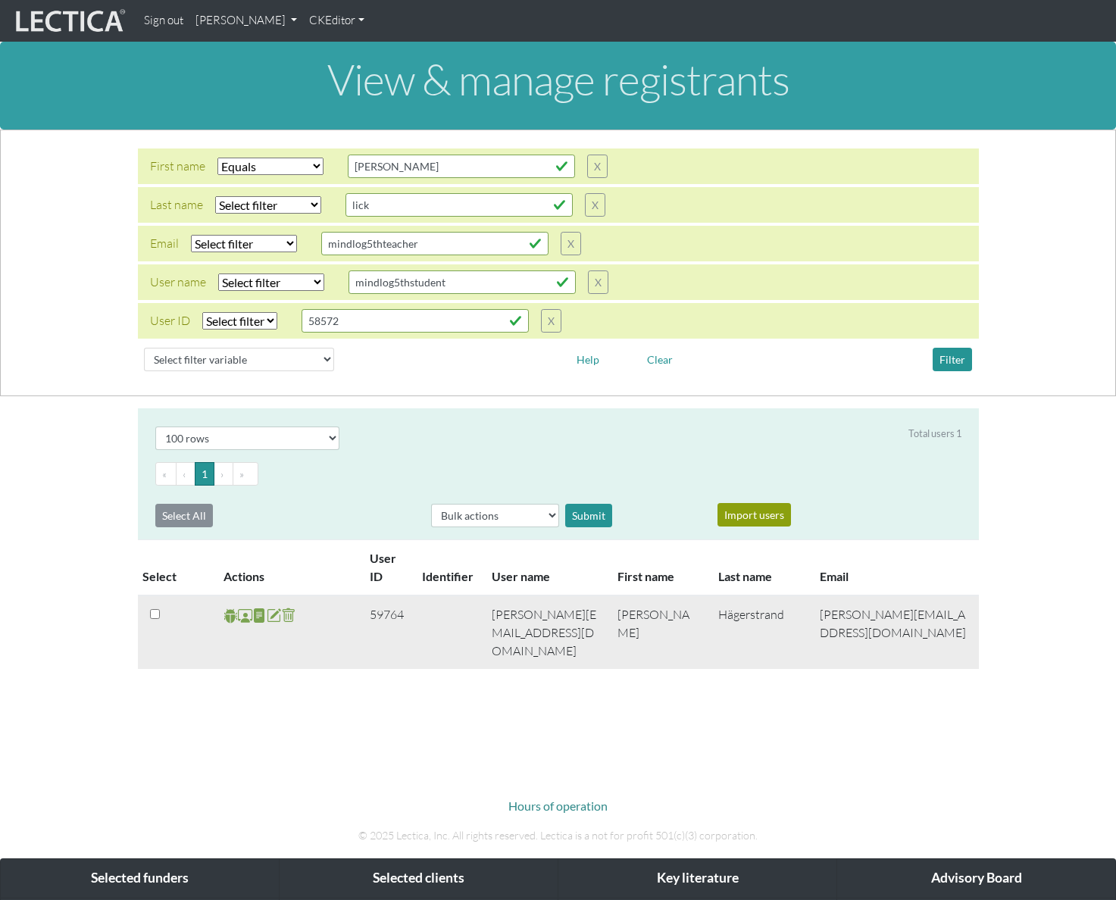
click at [242, 617] on span at bounding box center [245, 615] width 14 height 17
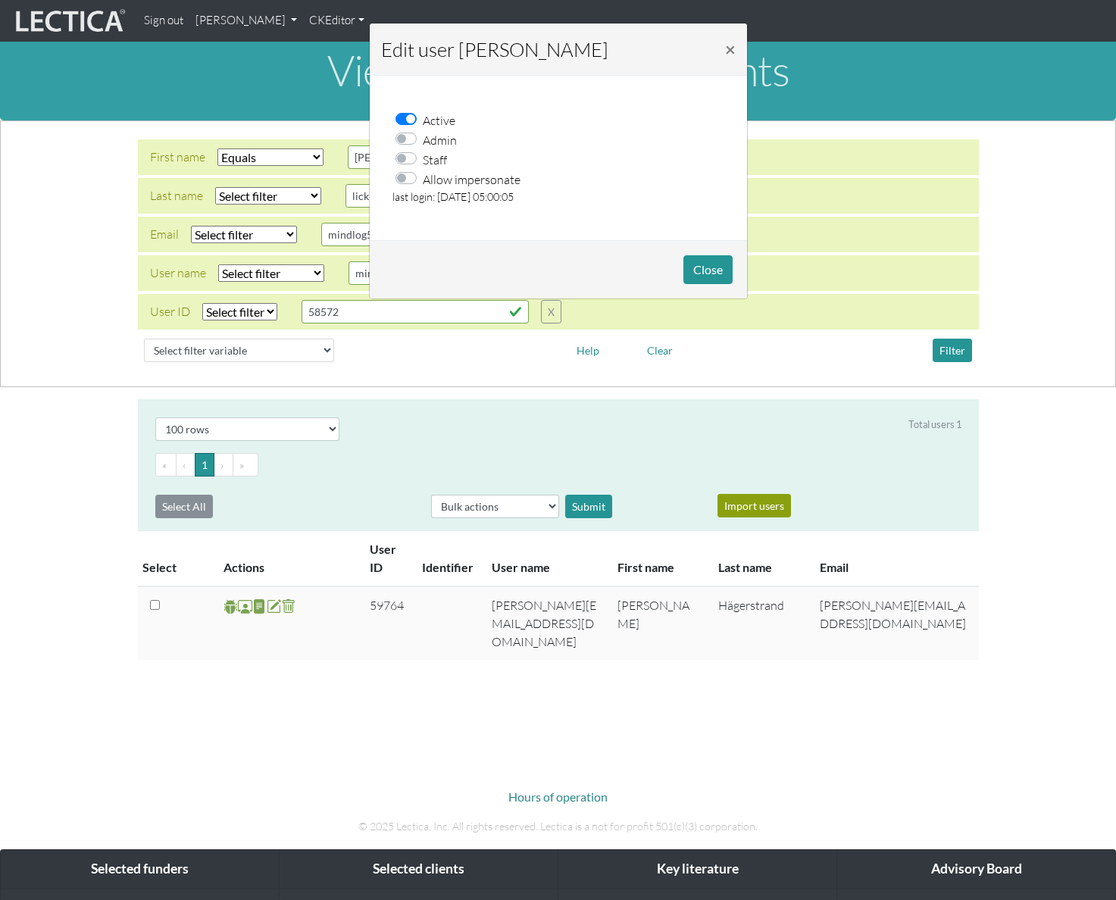
scroll to position [11, 0]
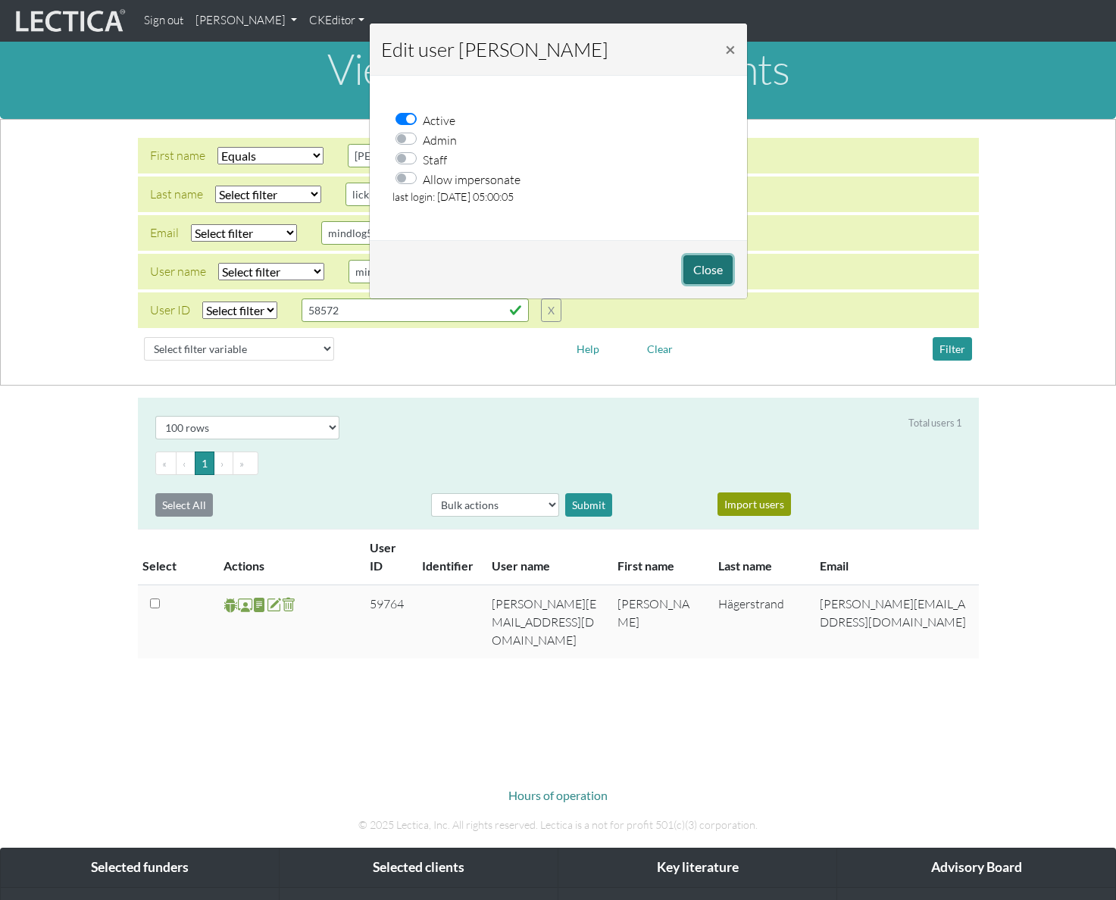
click at [711, 270] on button "Close" at bounding box center [707, 269] width 49 height 29
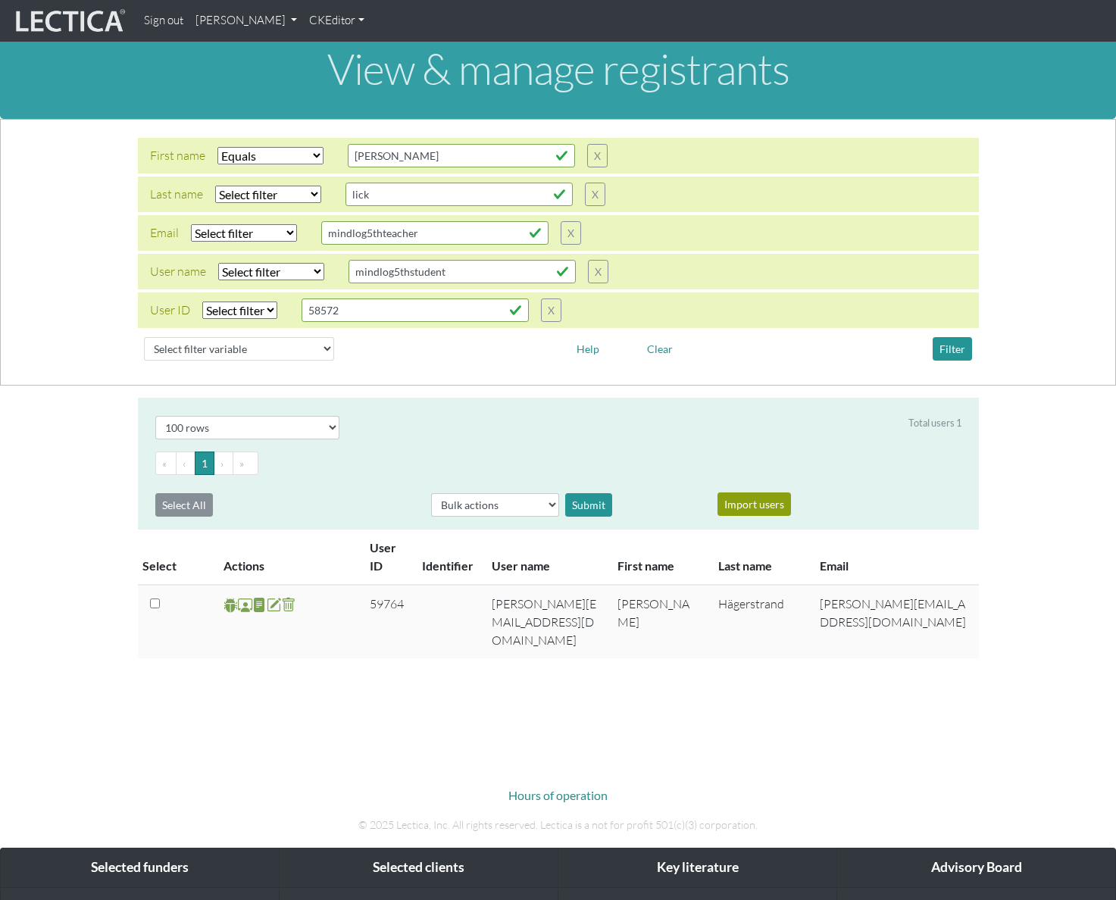
click at [1003, 308] on div "First name Select filter Equals Does not equal Contains Does not contain Starts…" at bounding box center [558, 252] width 1092 height 229
click at [303, 160] on select "Select filter Equals Does not equal Contains Does not contain Starts with Ends …" at bounding box center [270, 155] width 106 height 17
select select "icontains"
click at [217, 147] on select "Select filter Equals Does not equal Contains Does not contain Starts with Ends …" at bounding box center [270, 155] width 106 height 17
click at [434, 168] on div "First name Select filter Equals Does not equal Contains Does not contain Starts…" at bounding box center [558, 156] width 841 height 36
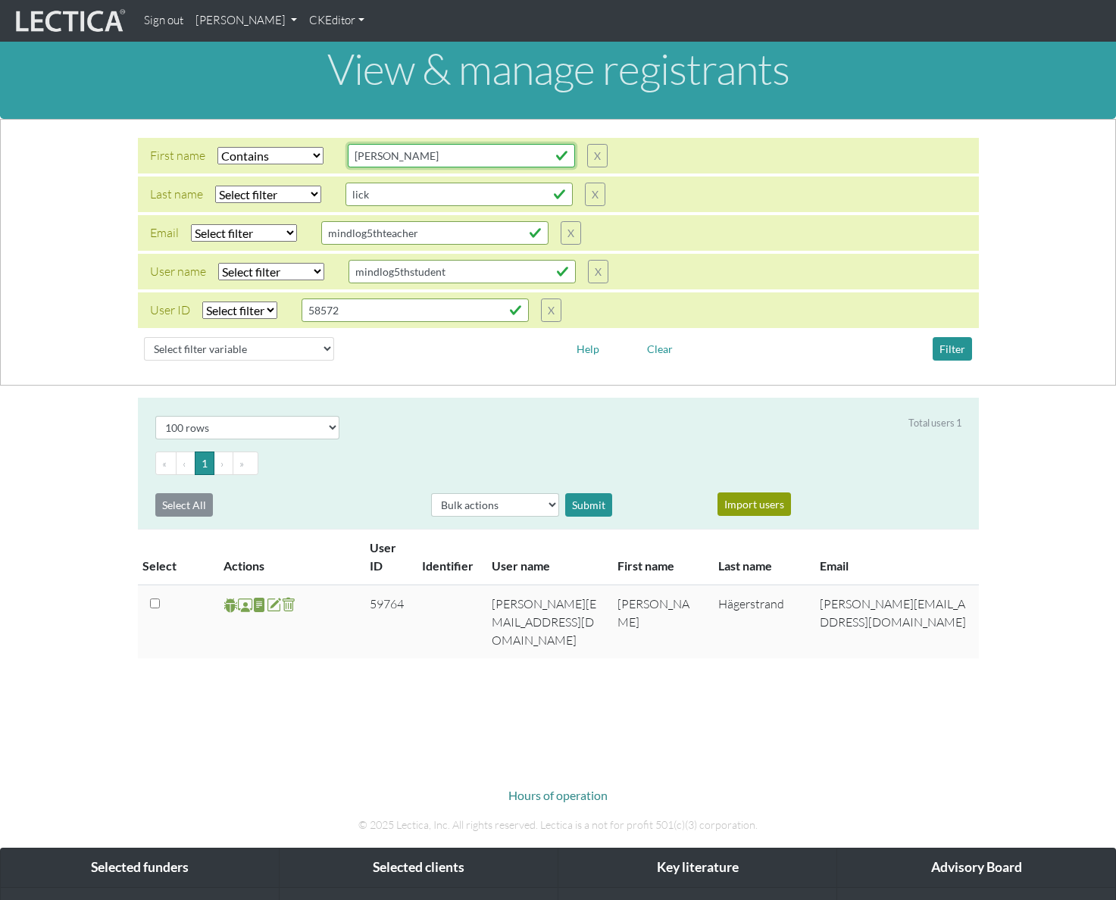
click at [434, 162] on input "joakim" at bounding box center [461, 155] width 227 height 23
type input "zahra"
click at [949, 350] on button "Filter" at bounding box center [952, 348] width 39 height 23
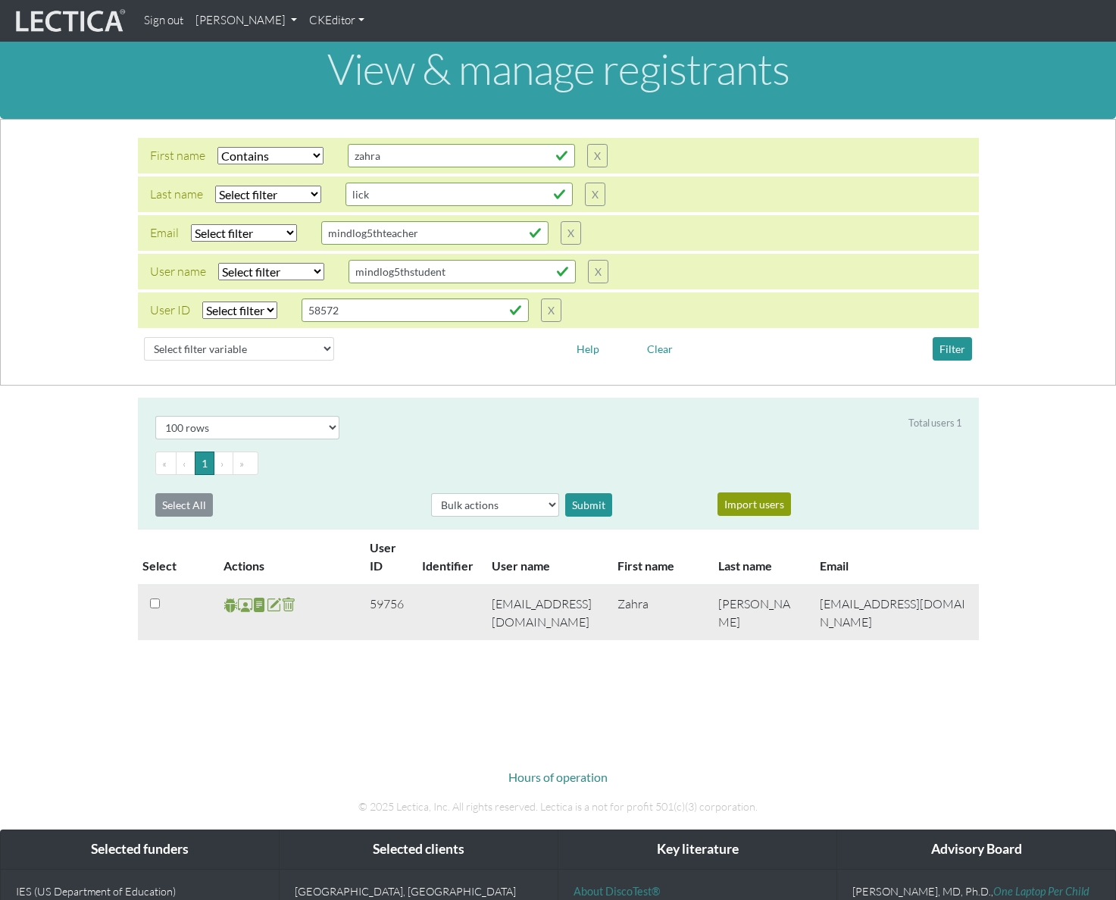
click at [392, 608] on td "59756" at bounding box center [387, 612] width 52 height 55
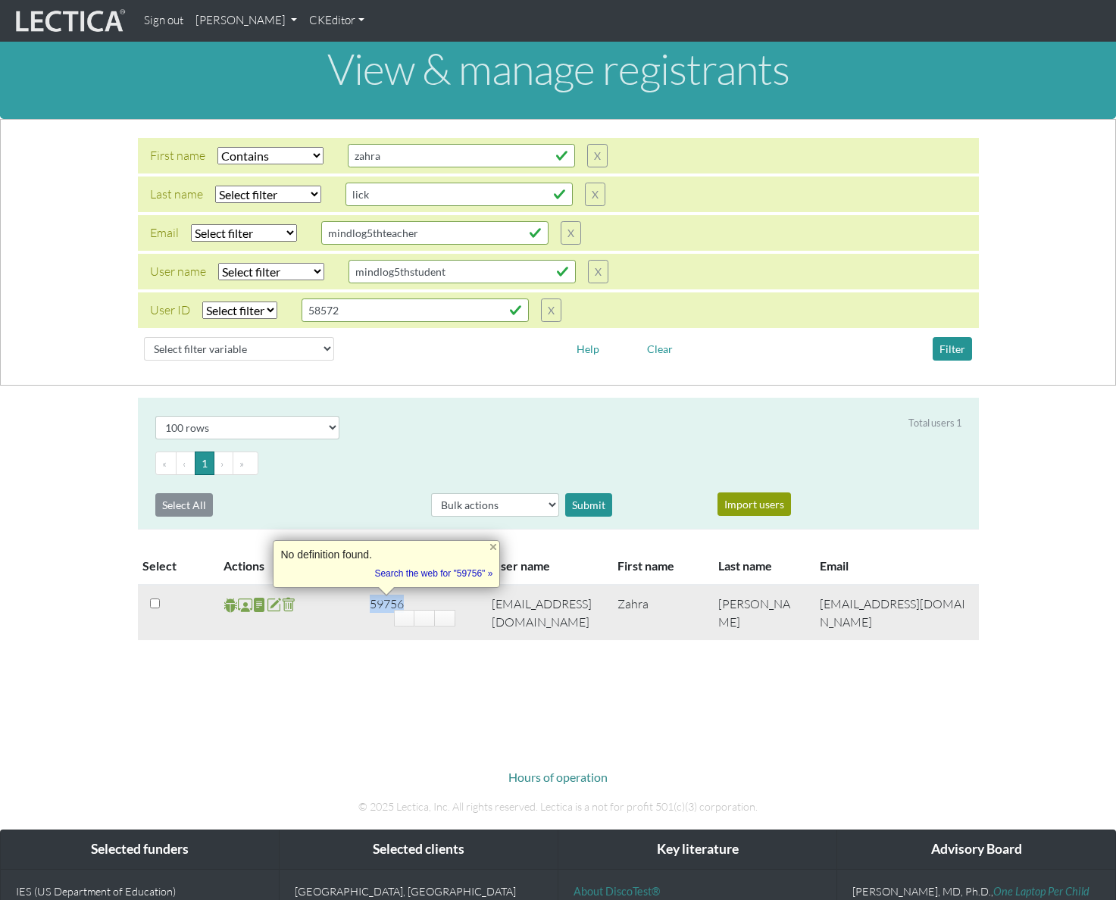
copy td "59756"
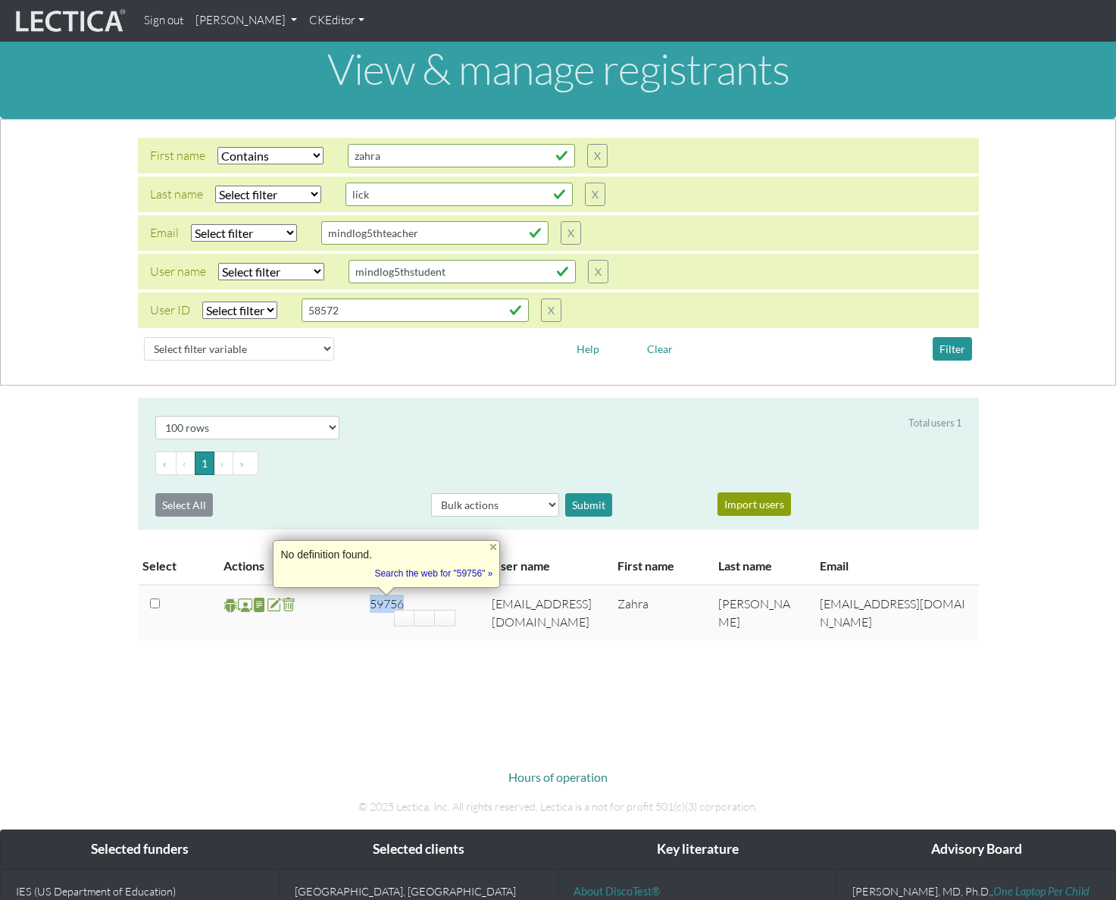
click at [303, 15] on link "[PERSON_NAME]" at bounding box center [246, 21] width 114 height 30
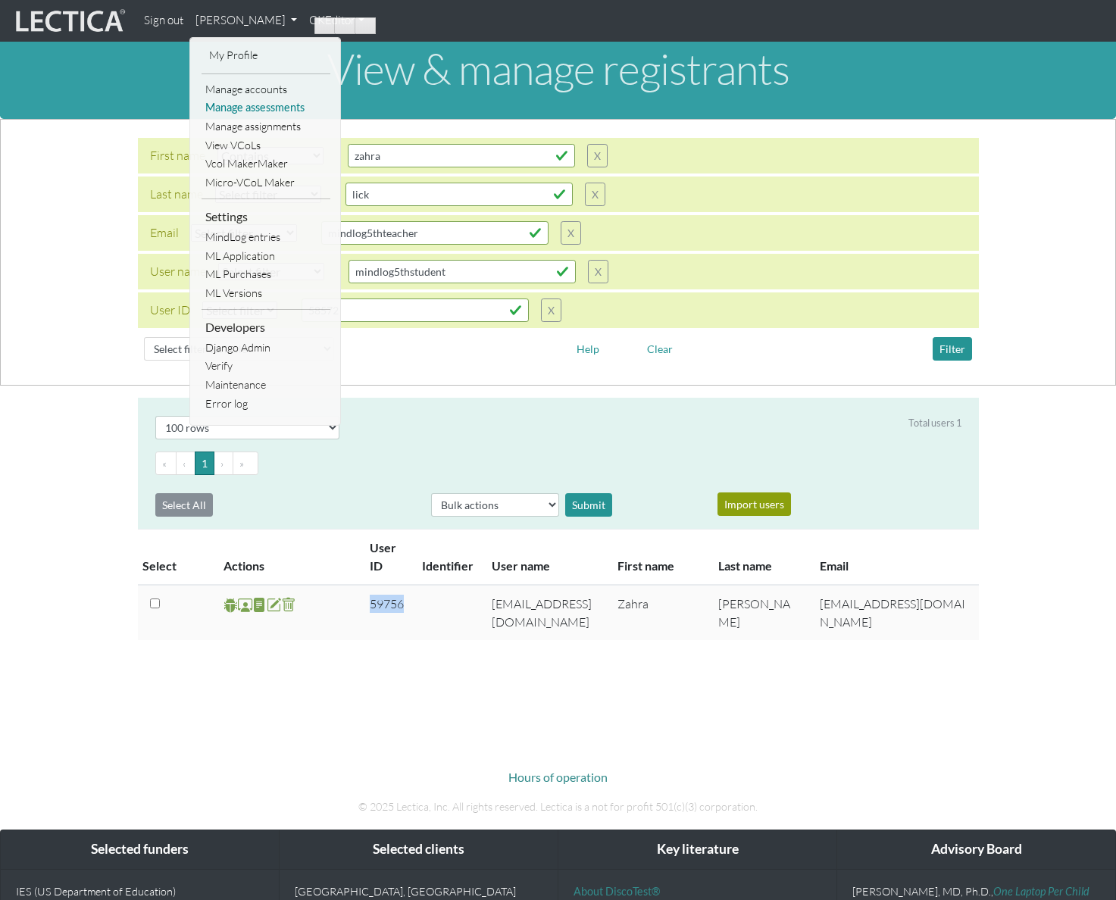
click at [280, 107] on link "Manage assessments" at bounding box center [266, 107] width 129 height 19
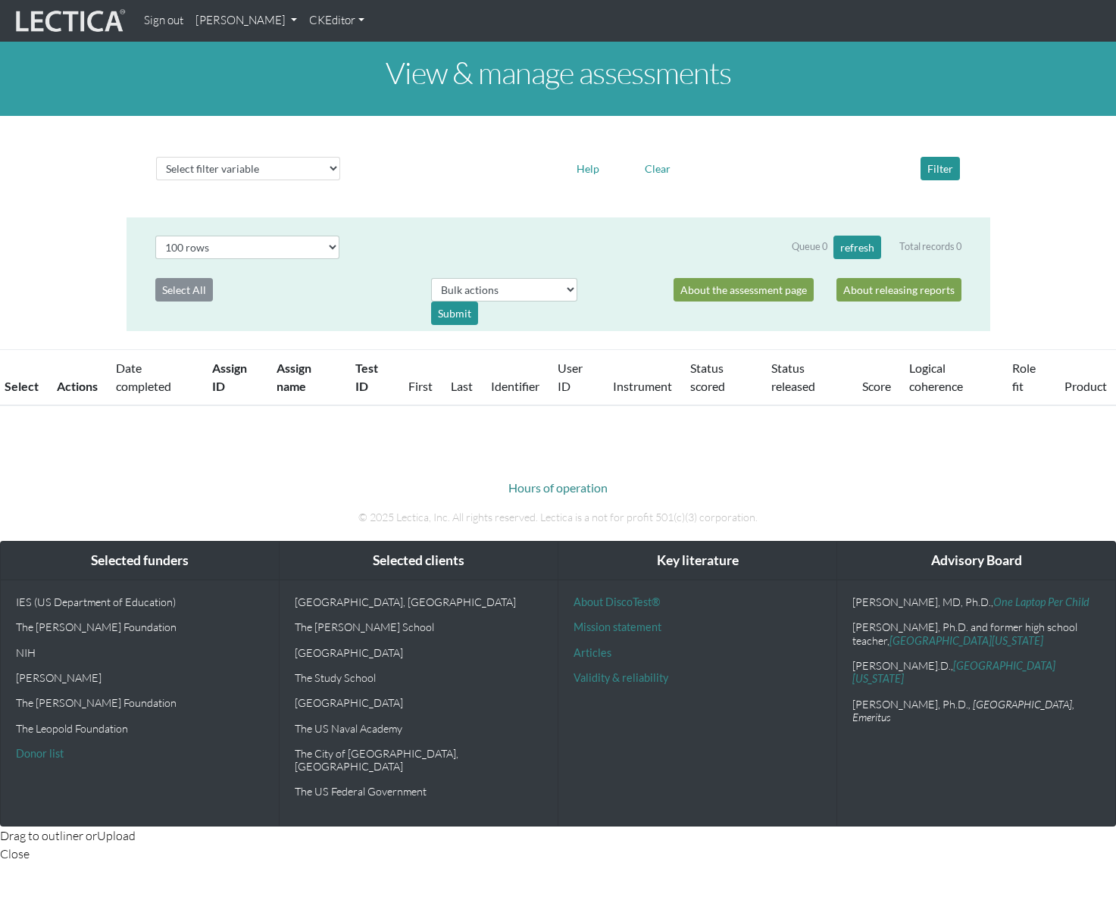
select select "100"
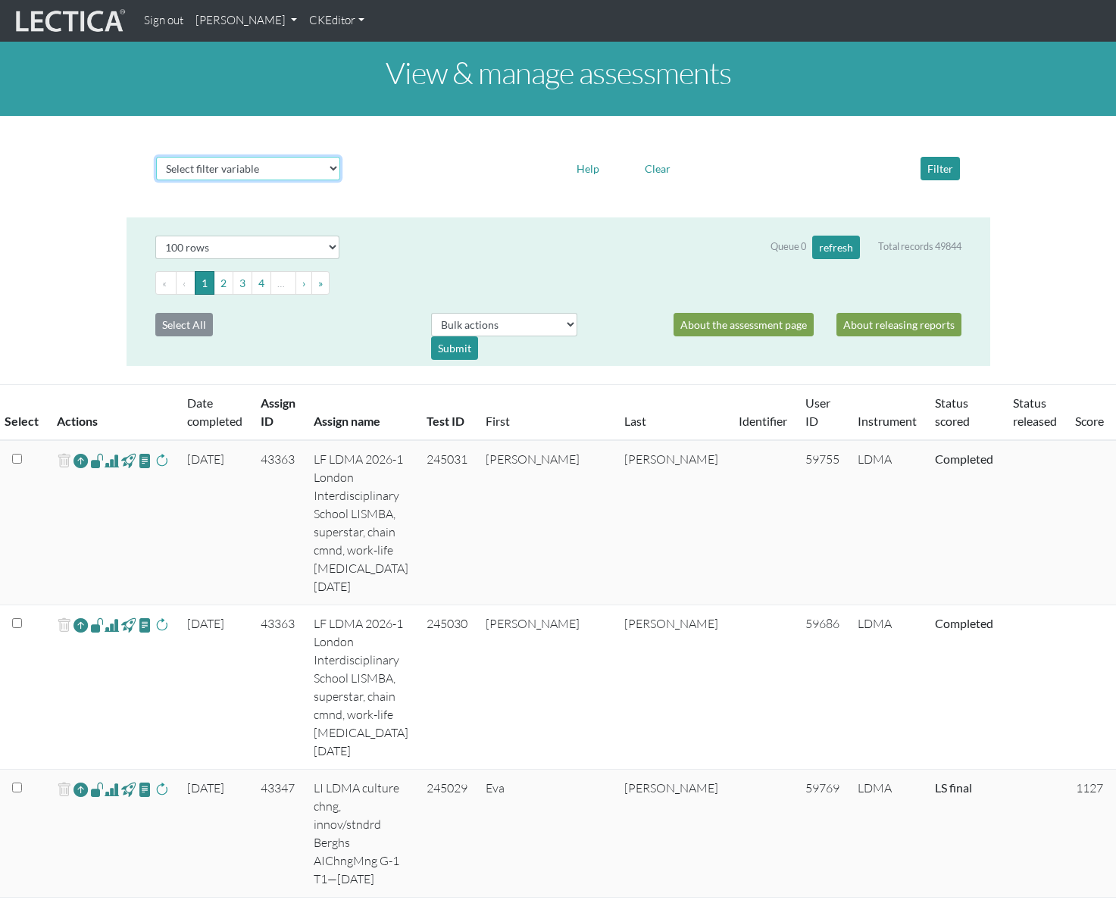
click at [278, 178] on select "Select filter variable Assignment name Assignment ID Clarity persuasive Clarity…" at bounding box center [248, 168] width 184 height 23
select select "user__id"
click at [156, 180] on select "Select filter variable Assignment name Assignment ID Clarity persuasive Clarity…" at bounding box center [248, 168] width 184 height 23
select select
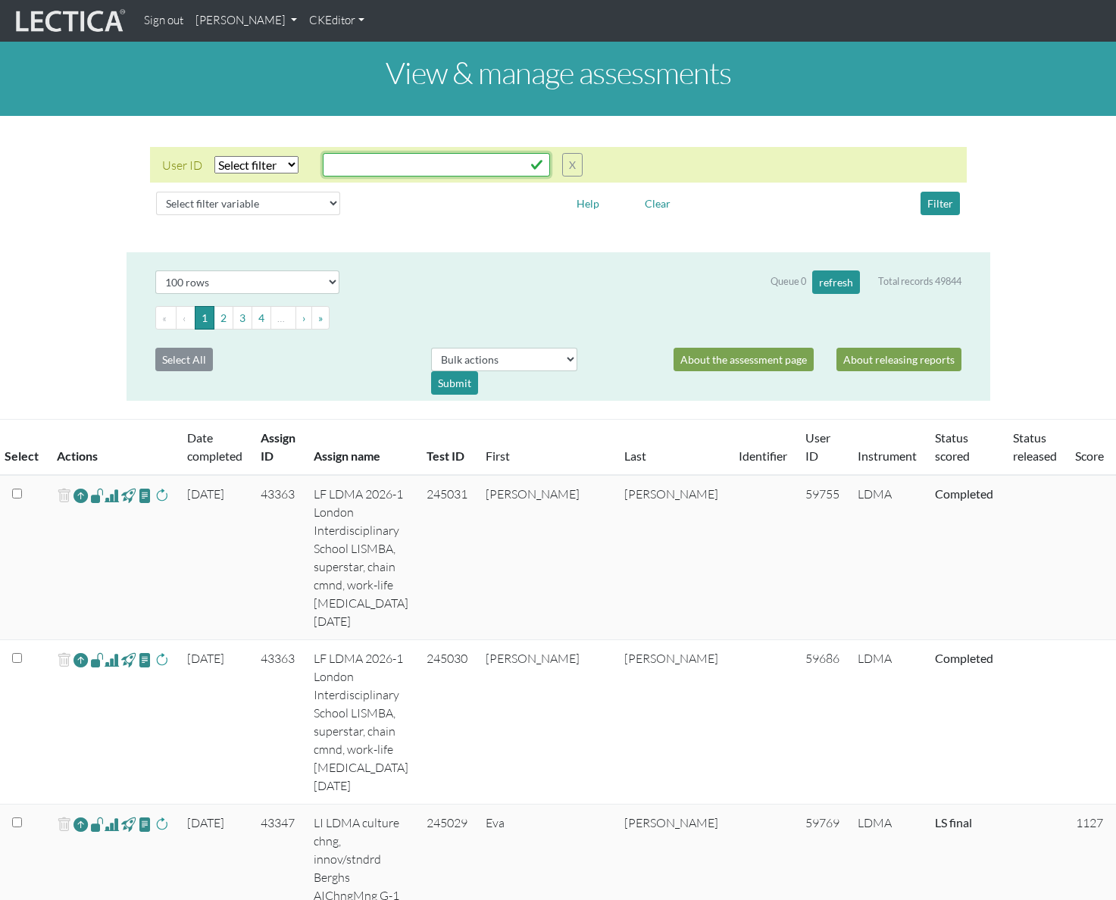
click at [384, 156] on input "text" at bounding box center [436, 164] width 227 height 23
paste input "59756"
type input "59756"
click at [285, 165] on select "Select filter Equals List Contains Greater than Less than" at bounding box center [256, 164] width 84 height 17
select select "equal"
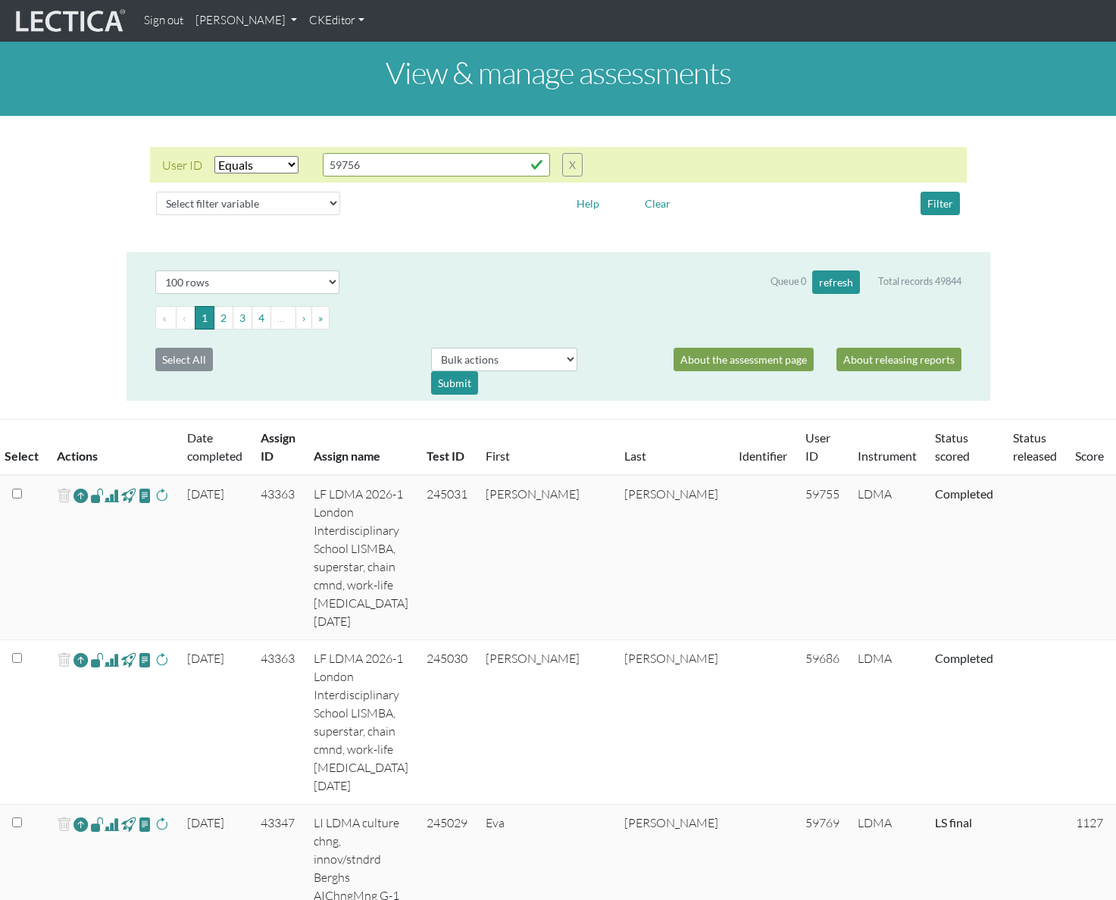
click at [214, 156] on select "Select filter Equals List Contains Greater than Less than" at bounding box center [256, 164] width 84 height 17
click at [936, 204] on button "Filter" at bounding box center [940, 203] width 39 height 23
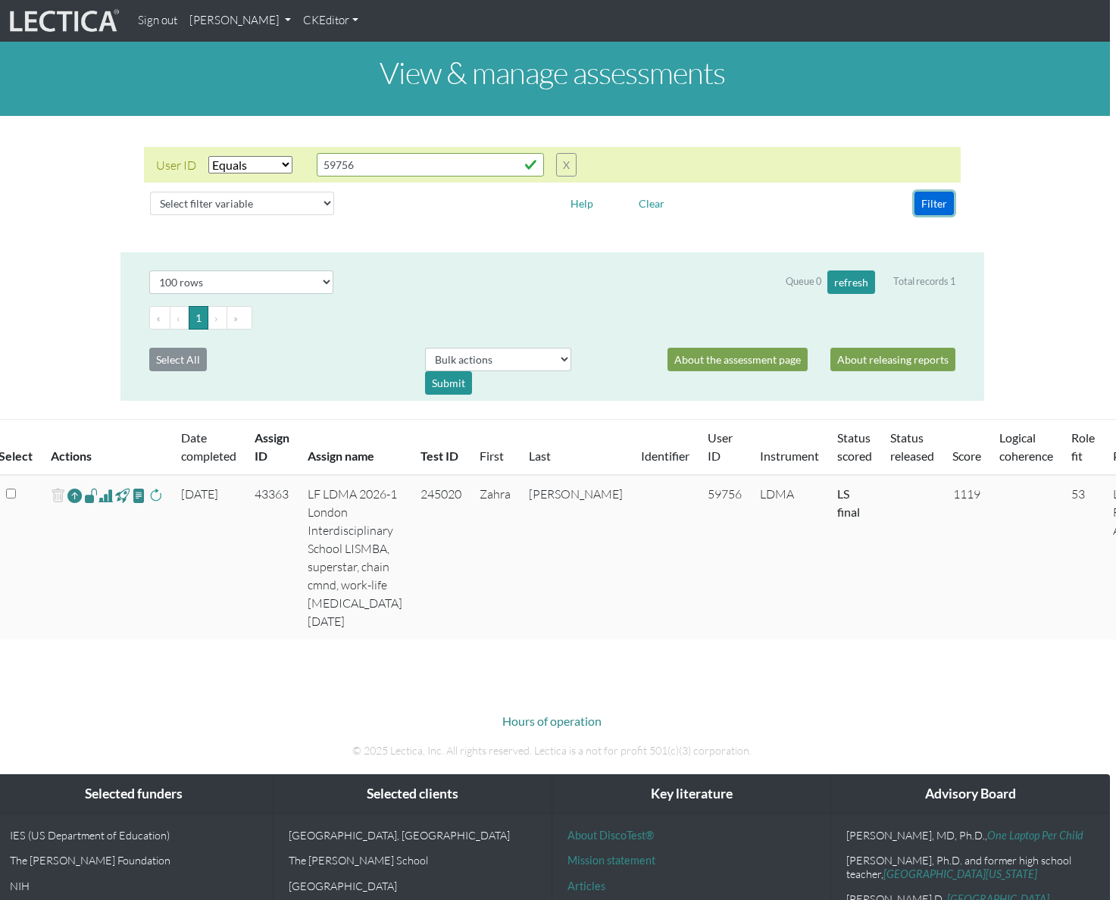
scroll to position [0, 8]
